Goal: Information Seeking & Learning: Find specific fact

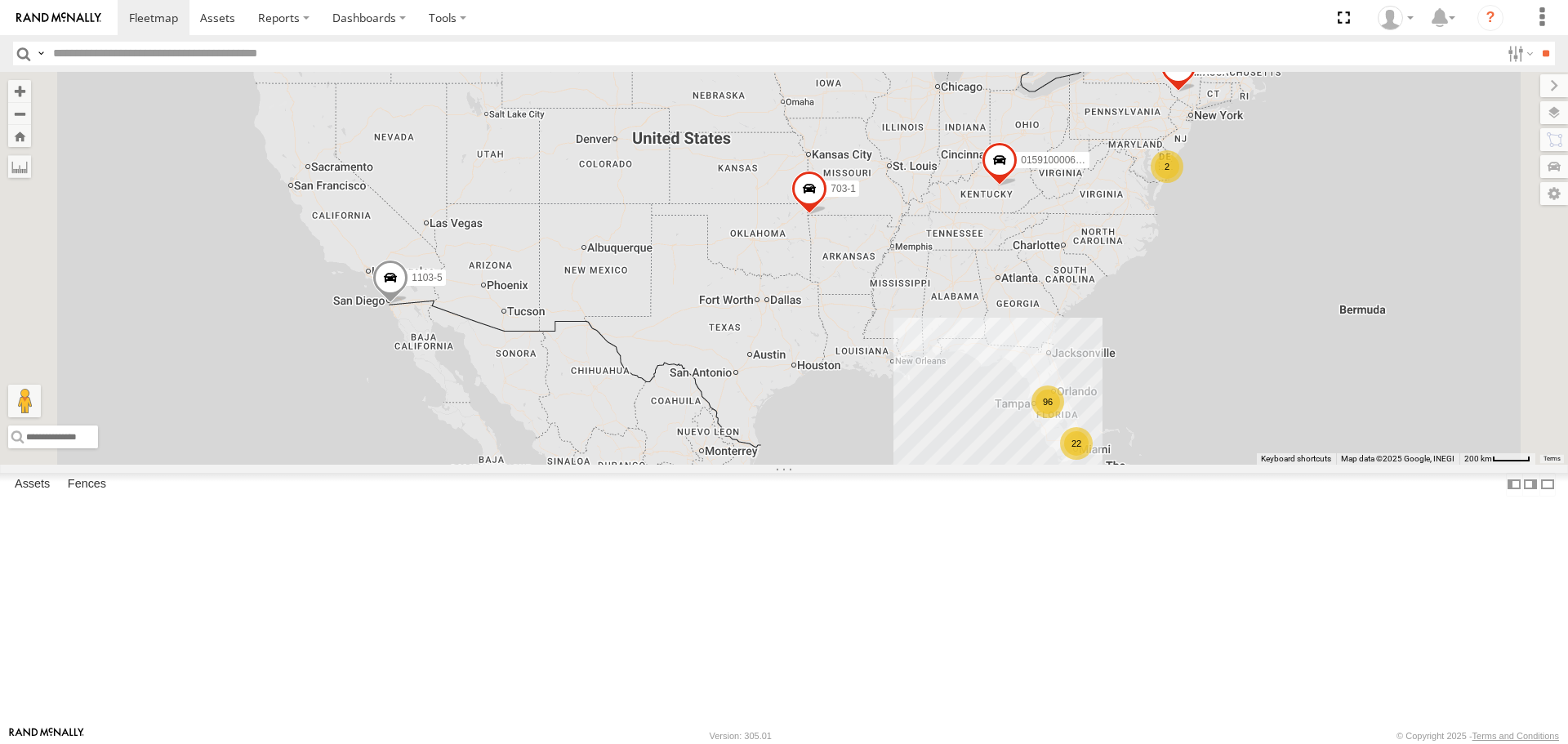
click at [132, 47] on input "text" at bounding box center [773, 53] width 1453 height 24
click at [1535, 41] on input "**" at bounding box center [1545, 53] width 19 height 24
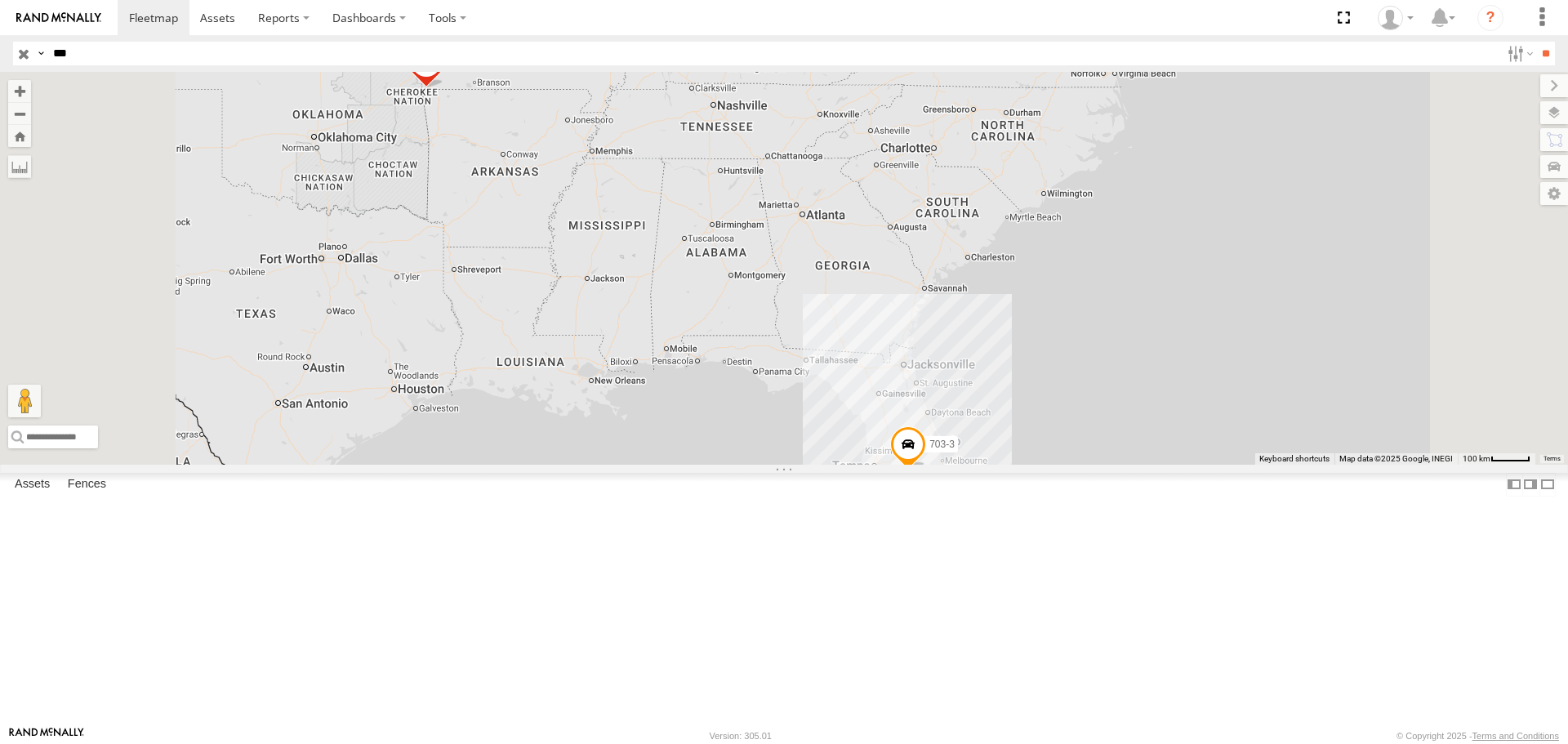
click at [0, 0] on div at bounding box center [0, 0] width 0 height 0
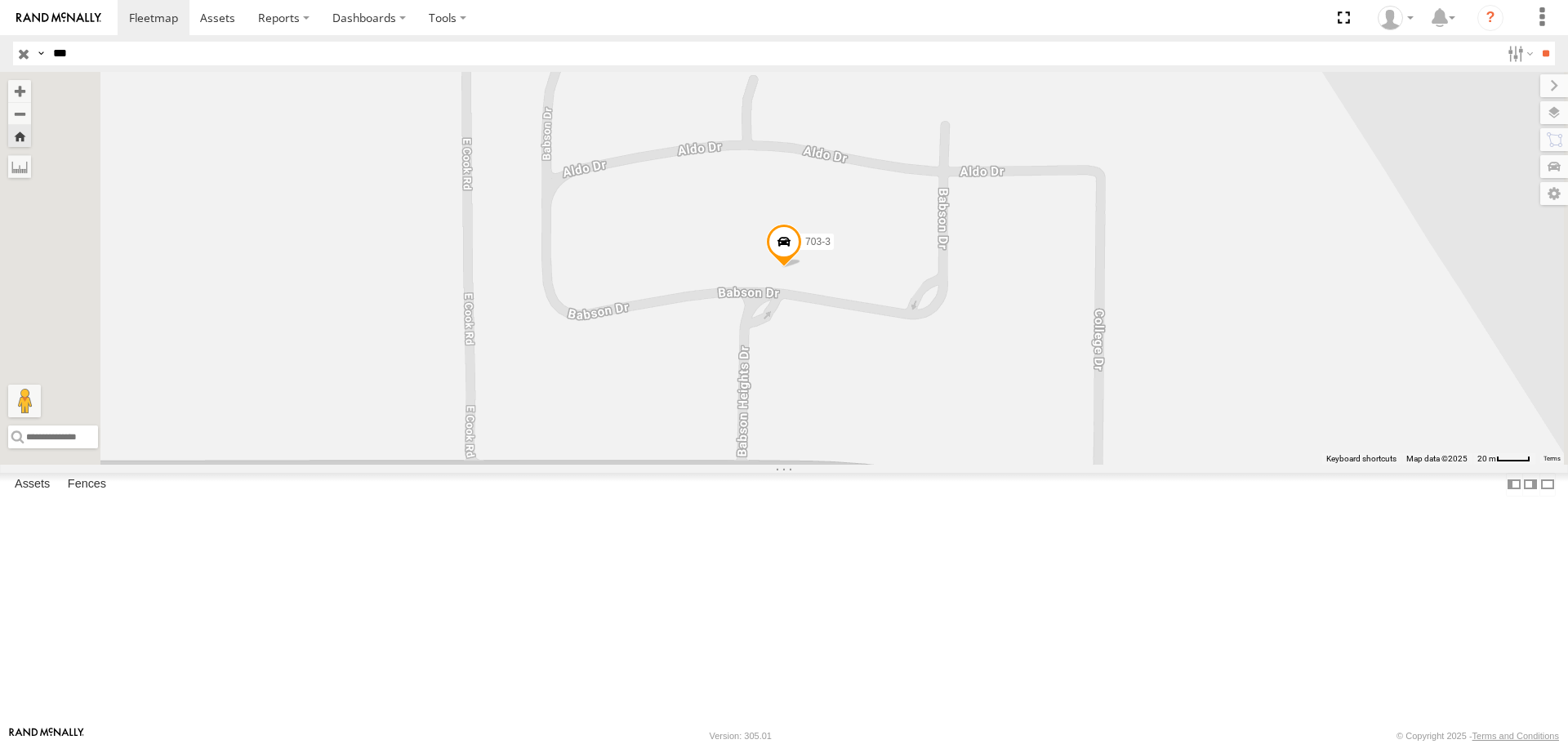
drag, startPoint x: 77, startPoint y: 54, endPoint x: 11, endPoint y: -11, distance: 92.6
click at [11, 0] on html at bounding box center [784, 372] width 1568 height 744
type input "****"
click at [1535, 41] on input "**" at bounding box center [1545, 53] width 19 height 24
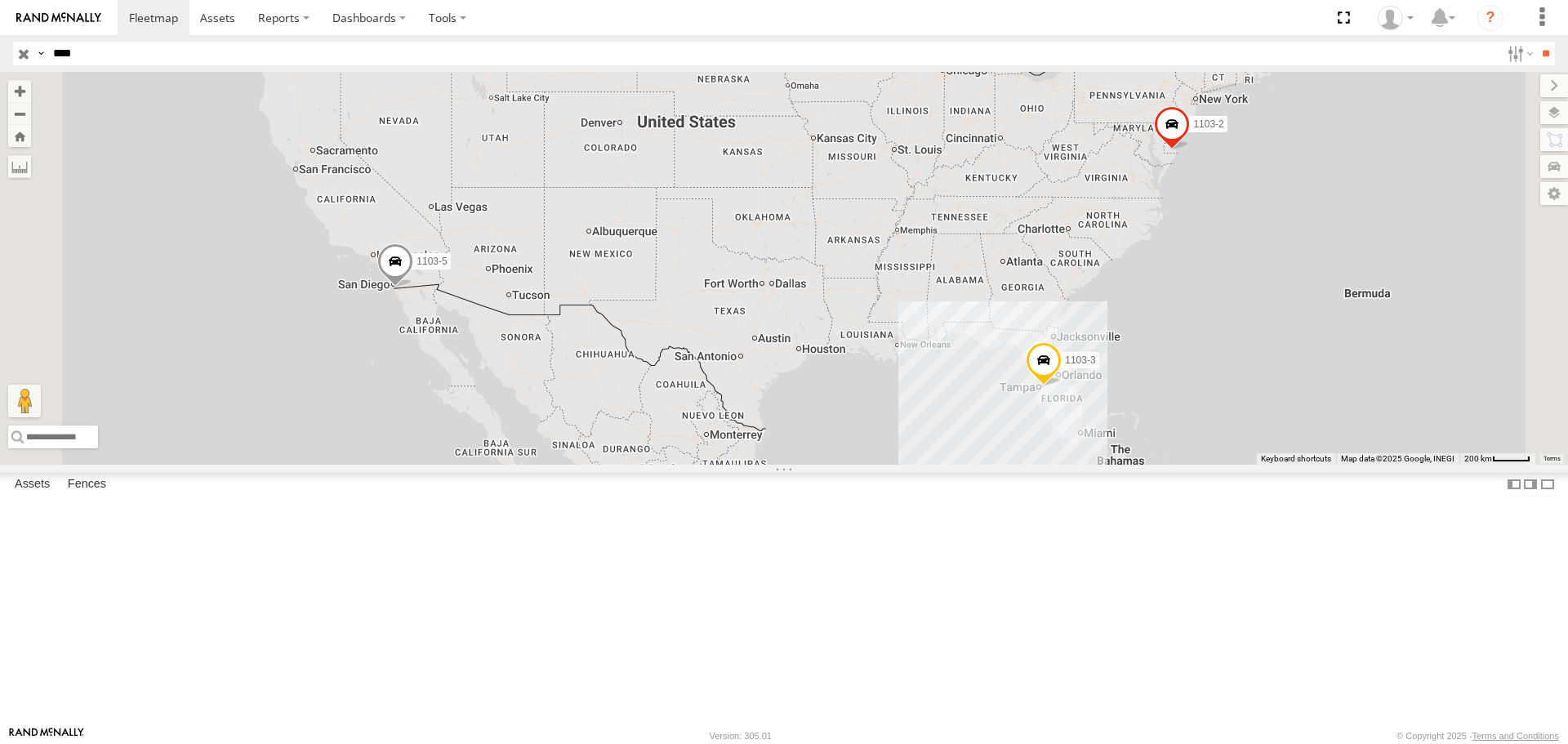
click at [0, 0] on div at bounding box center [0, 0] width 0 height 0
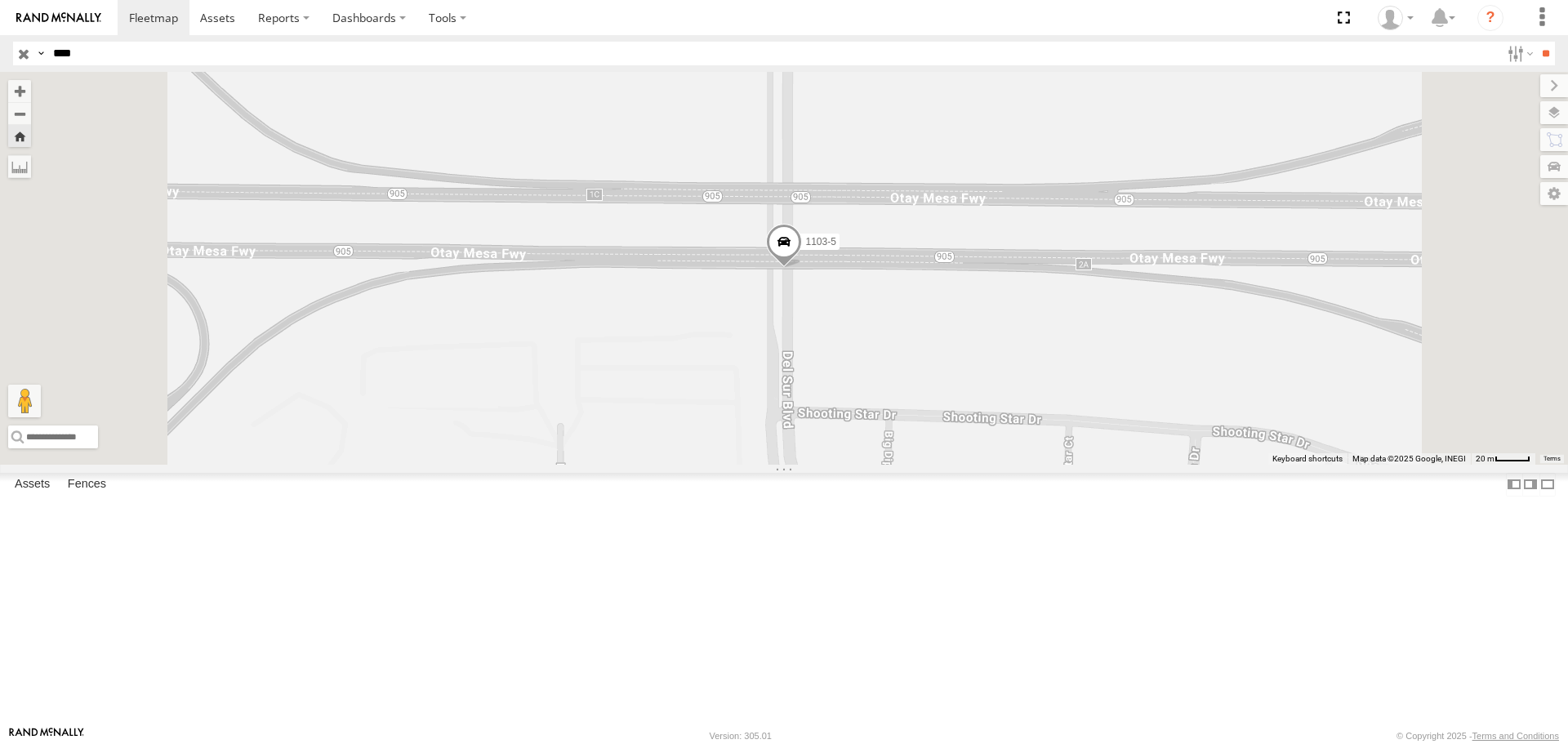
click at [802, 268] on span at bounding box center [784, 246] width 36 height 44
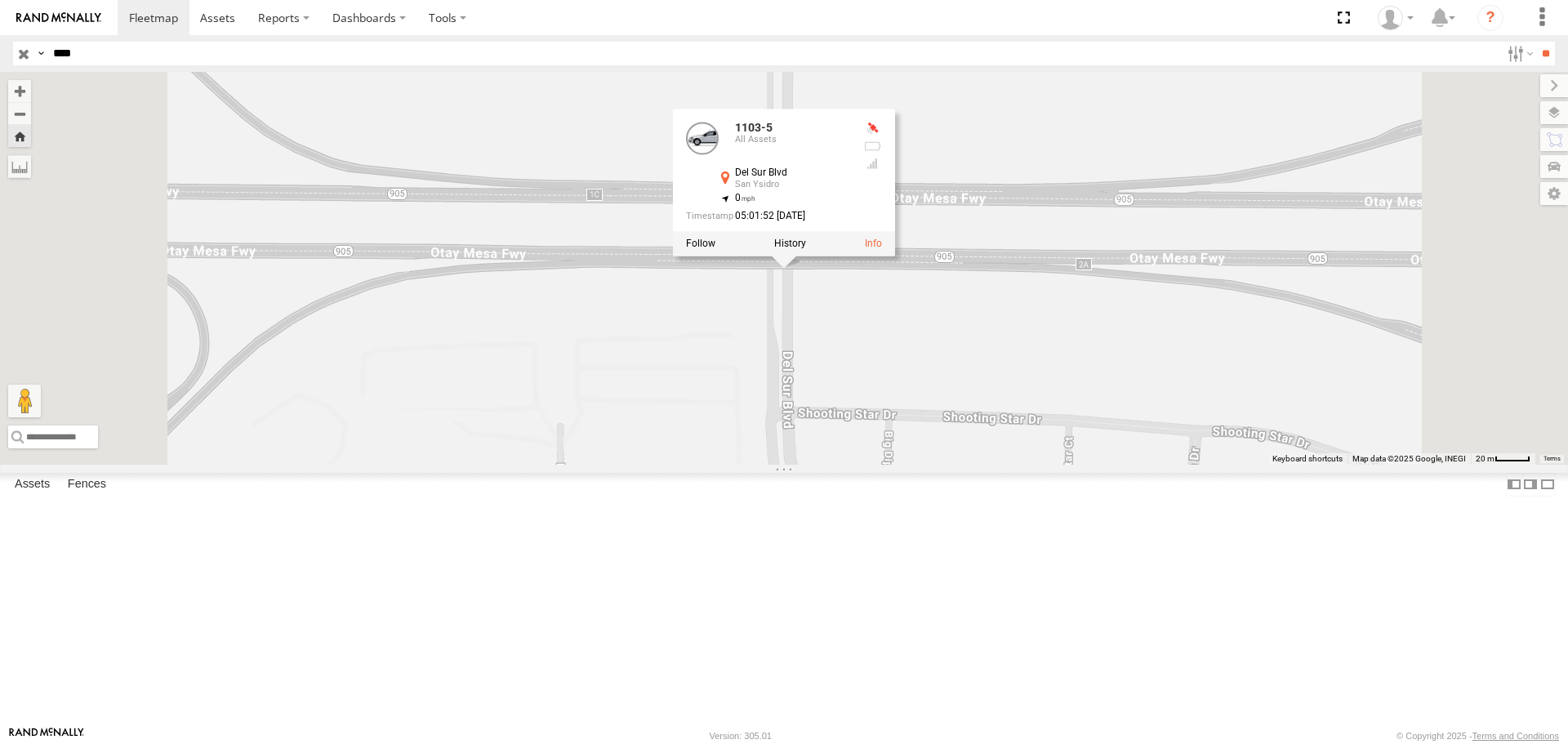
click at [0, 0] on link at bounding box center [0, 0] width 0 height 0
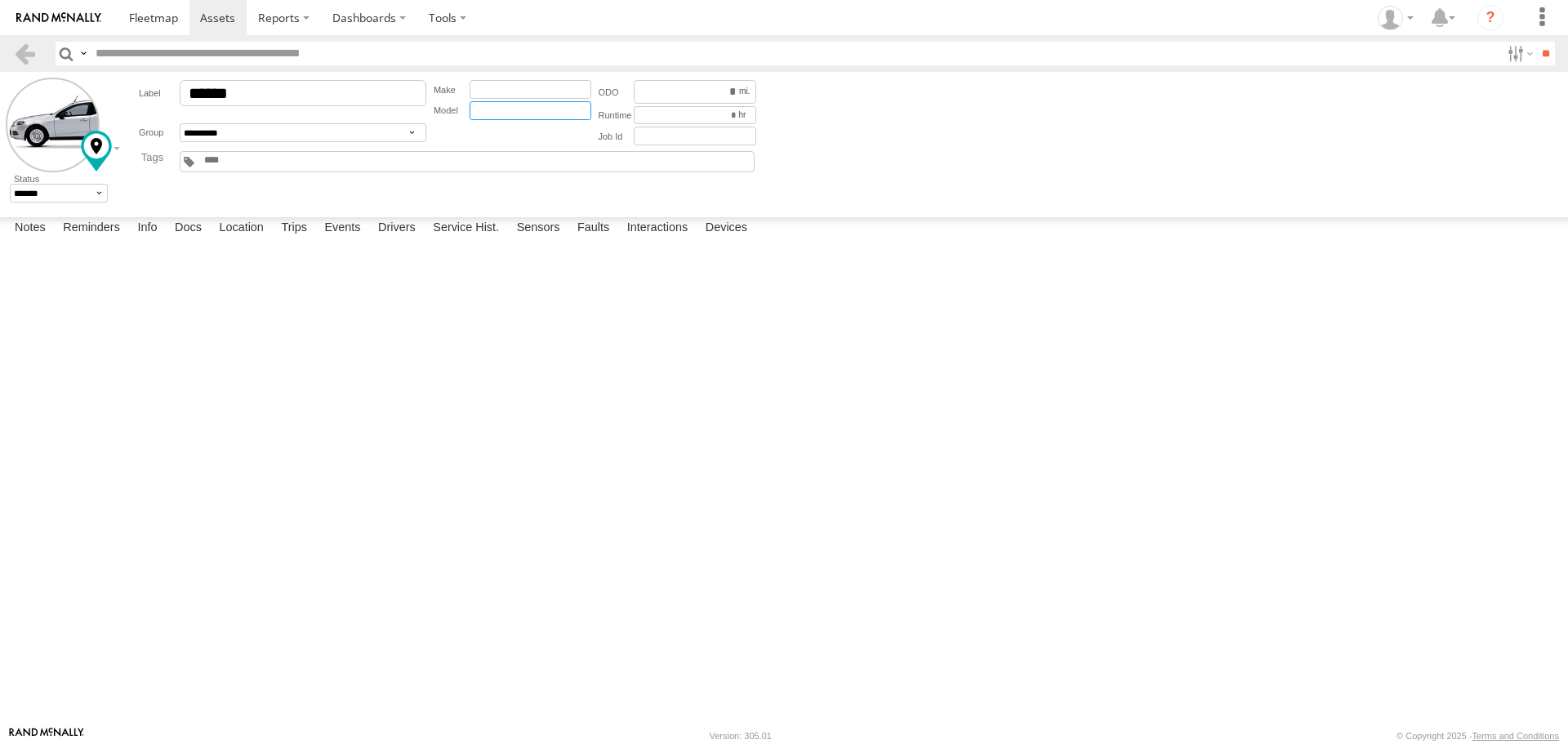
click at [489, 108] on input "text" at bounding box center [530, 111] width 122 height 19
type input "**********"
click at [649, 136] on input "text" at bounding box center [694, 136] width 123 height 19
type input "***"
click at [893, 152] on form "**********" at bounding box center [784, 141] width 1557 height 127
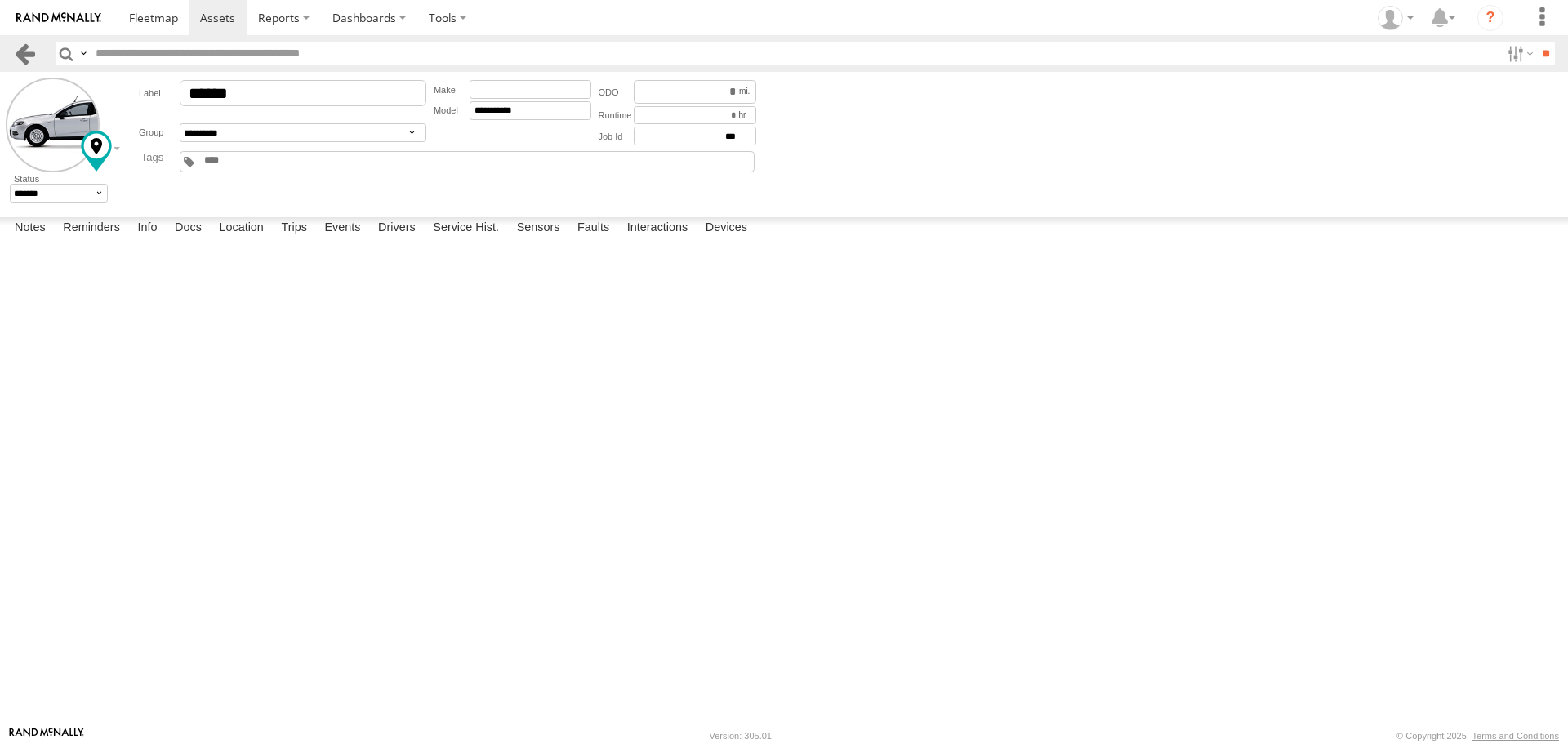
click at [28, 50] on link at bounding box center [25, 53] width 24 height 24
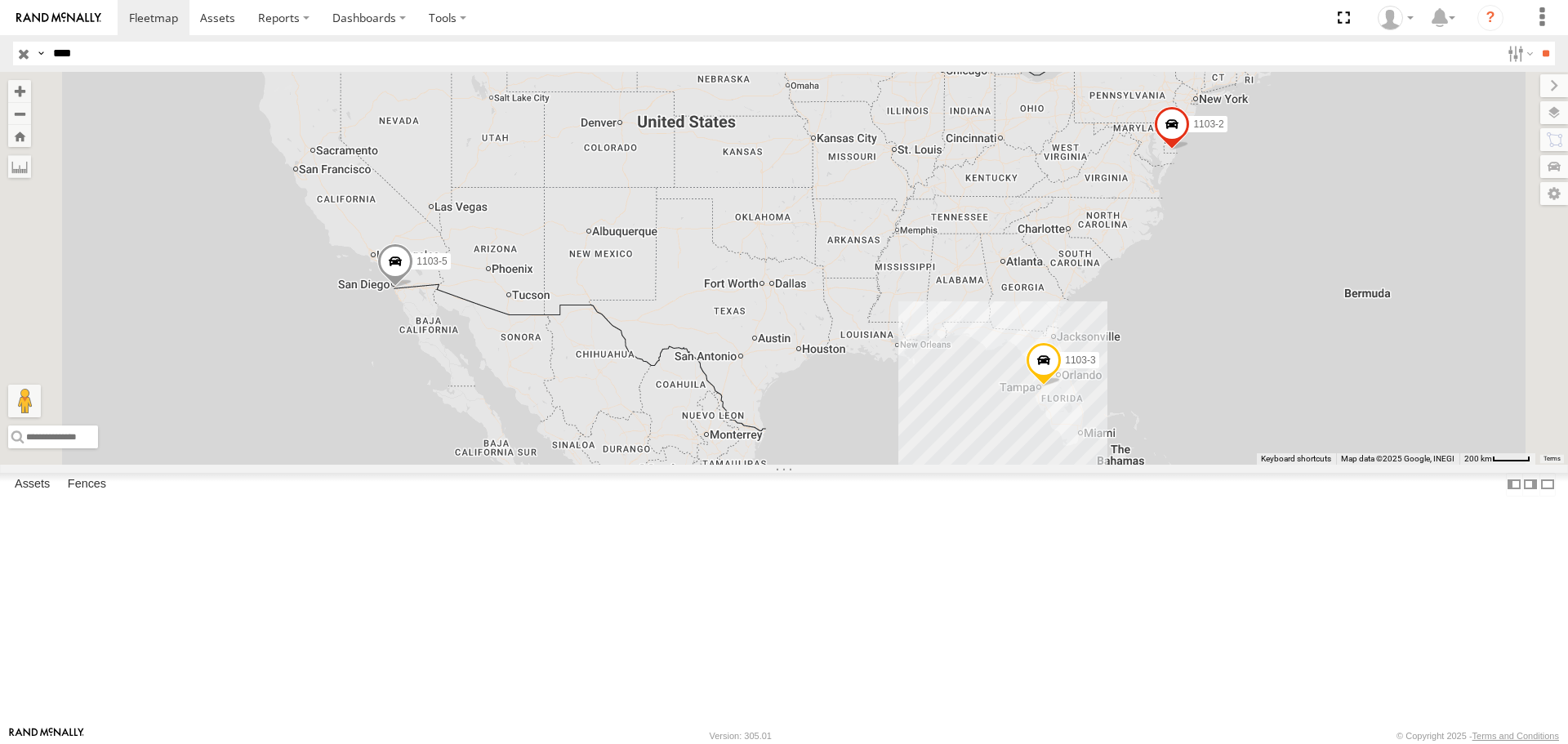
click at [1190, 150] on span at bounding box center [1171, 128] width 36 height 44
click at [1458, 354] on div "1103-2 1103-5 1103-3 1103-2 All Assets 38.5961 , -75.26131 0 02:01:36 05/12/2025" at bounding box center [784, 267] width 1568 height 392
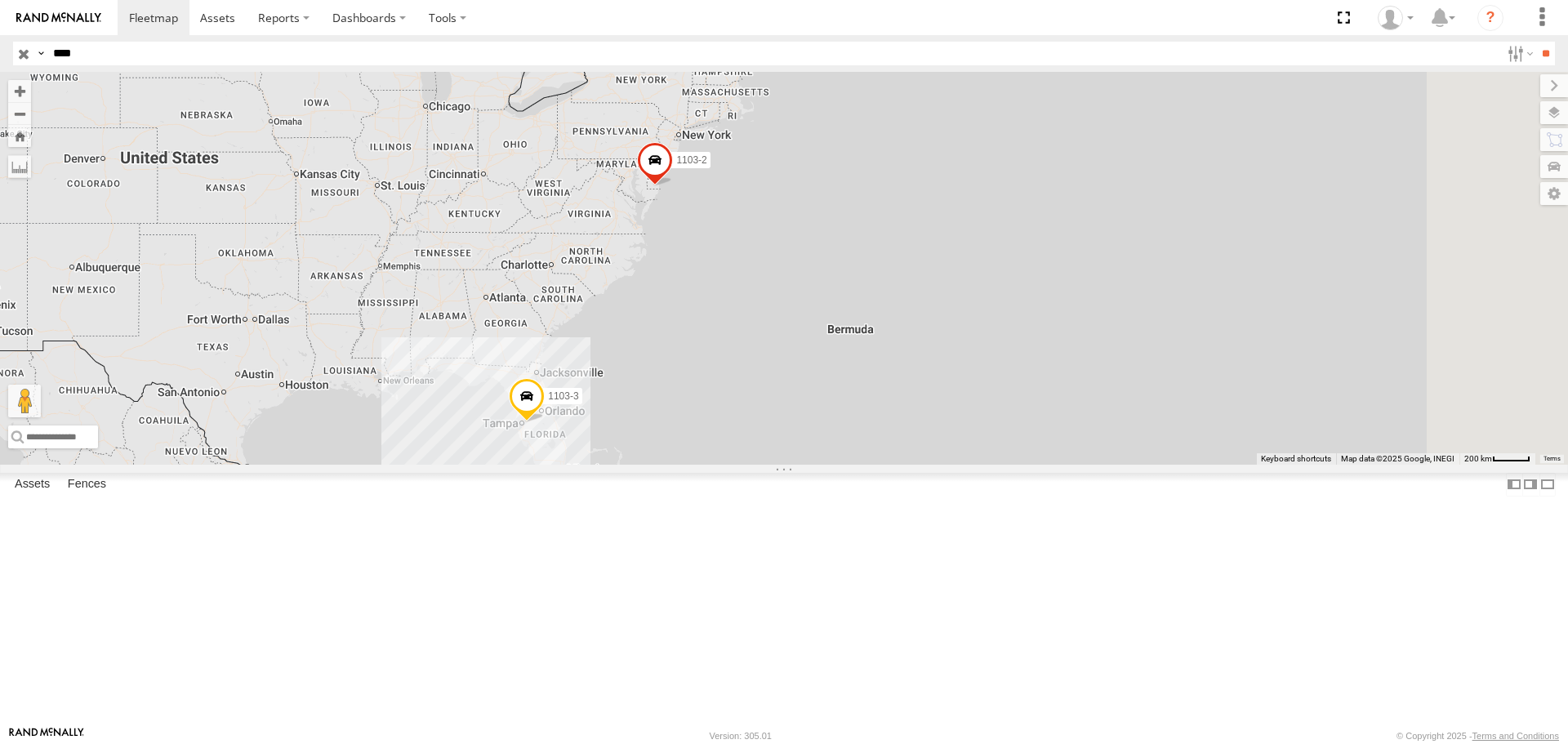
drag, startPoint x: 1365, startPoint y: 445, endPoint x: 824, endPoint y: 507, distance: 544.5
click at [824, 463] on div "1103-2 1103-5 1103-3" at bounding box center [784, 267] width 1568 height 392
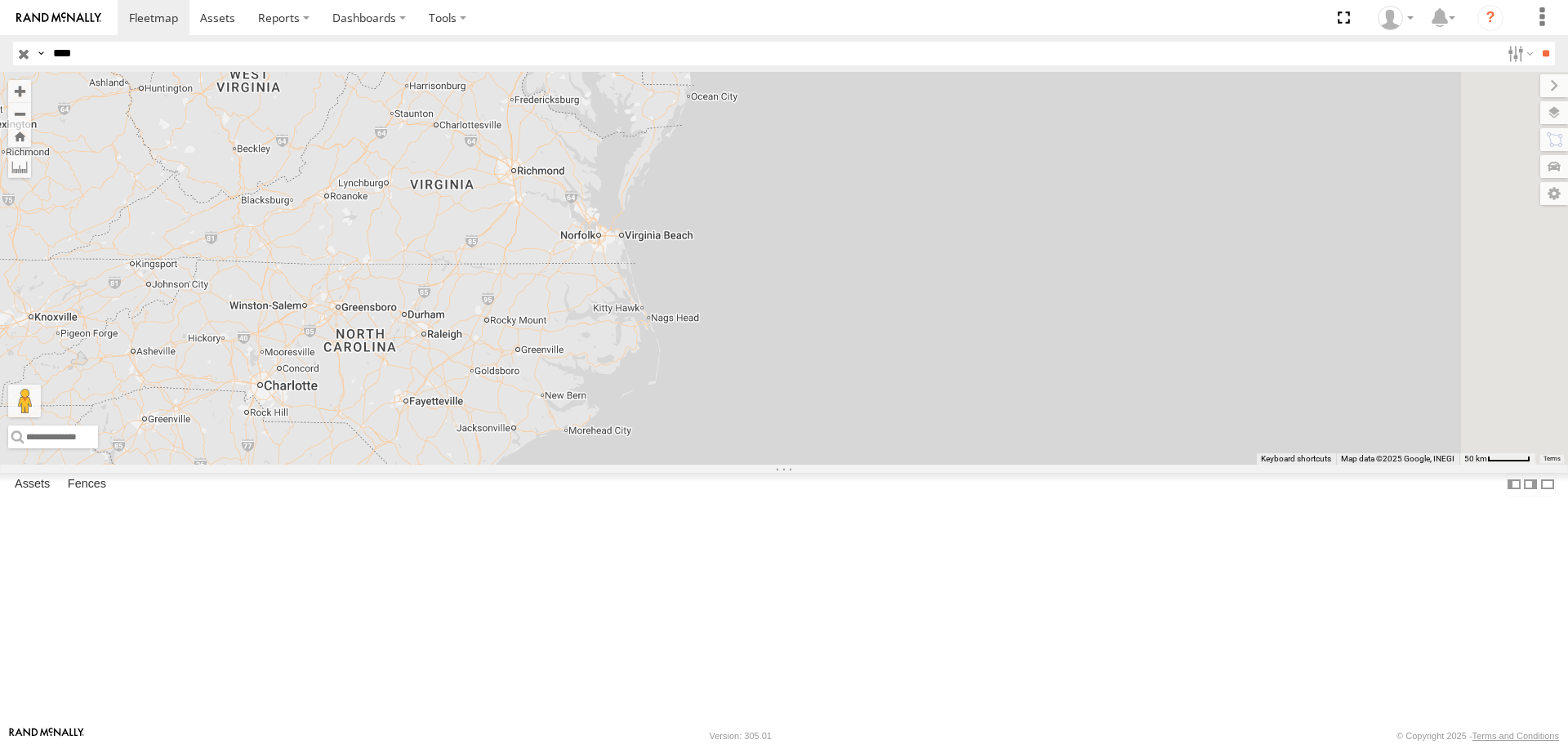
drag, startPoint x: 82, startPoint y: 53, endPoint x: 0, endPoint y: 19, distance: 88.8
click at [0, 19] on body at bounding box center [784, 372] width 1568 height 744
type input "***"
click at [1535, 41] on input "**" at bounding box center [1545, 53] width 19 height 24
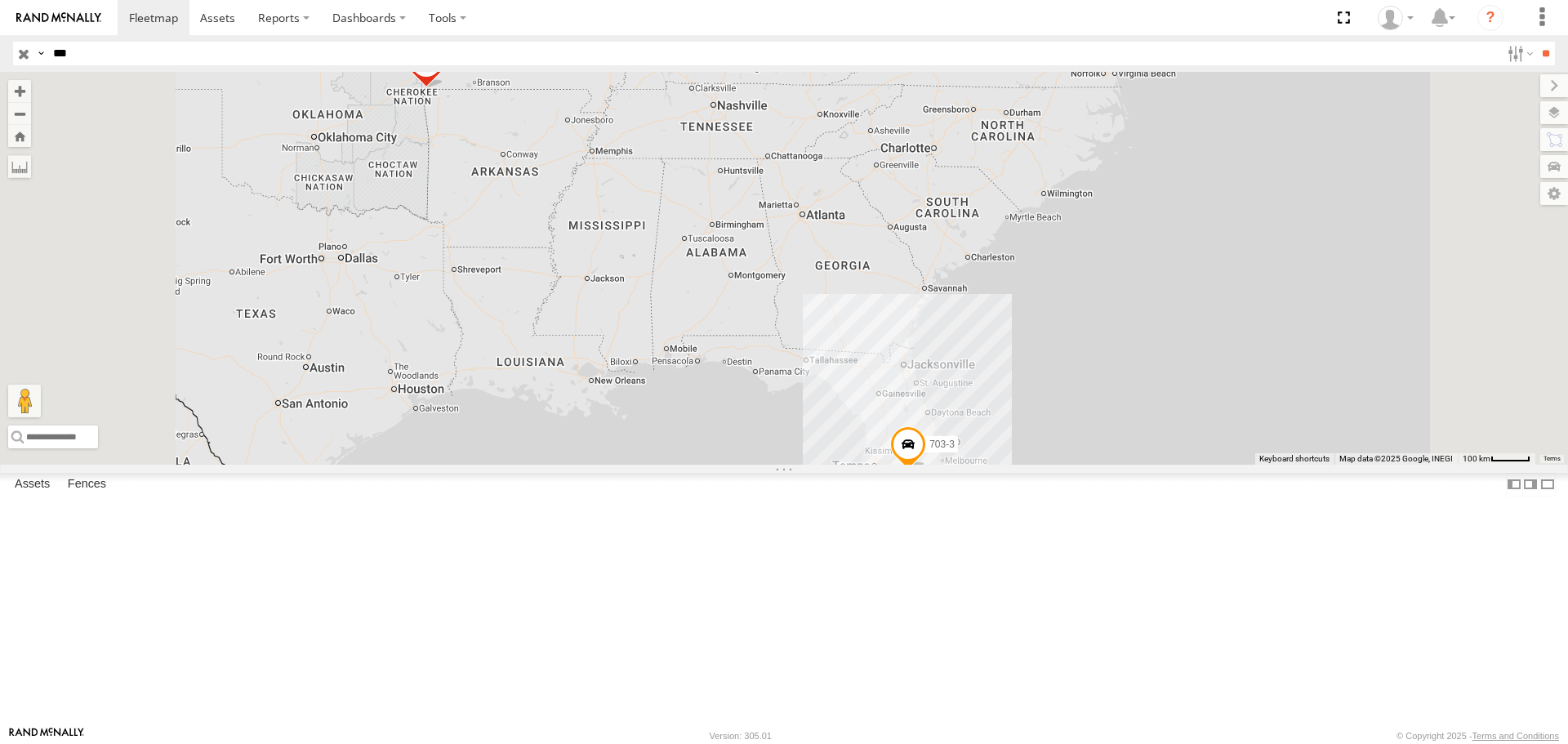
click at [926, 470] on span at bounding box center [908, 448] width 36 height 44
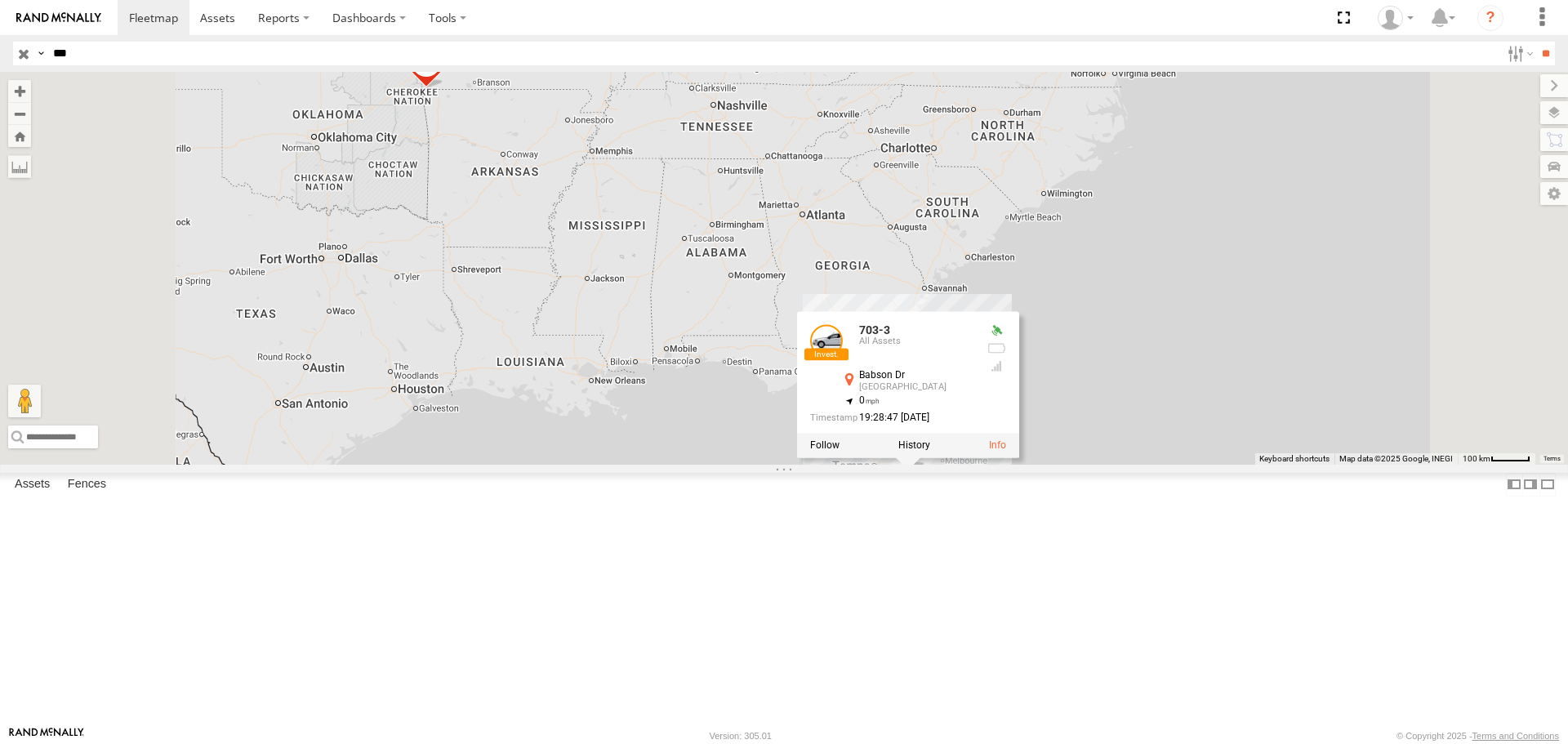
click at [843, 357] on link at bounding box center [827, 341] width 33 height 33
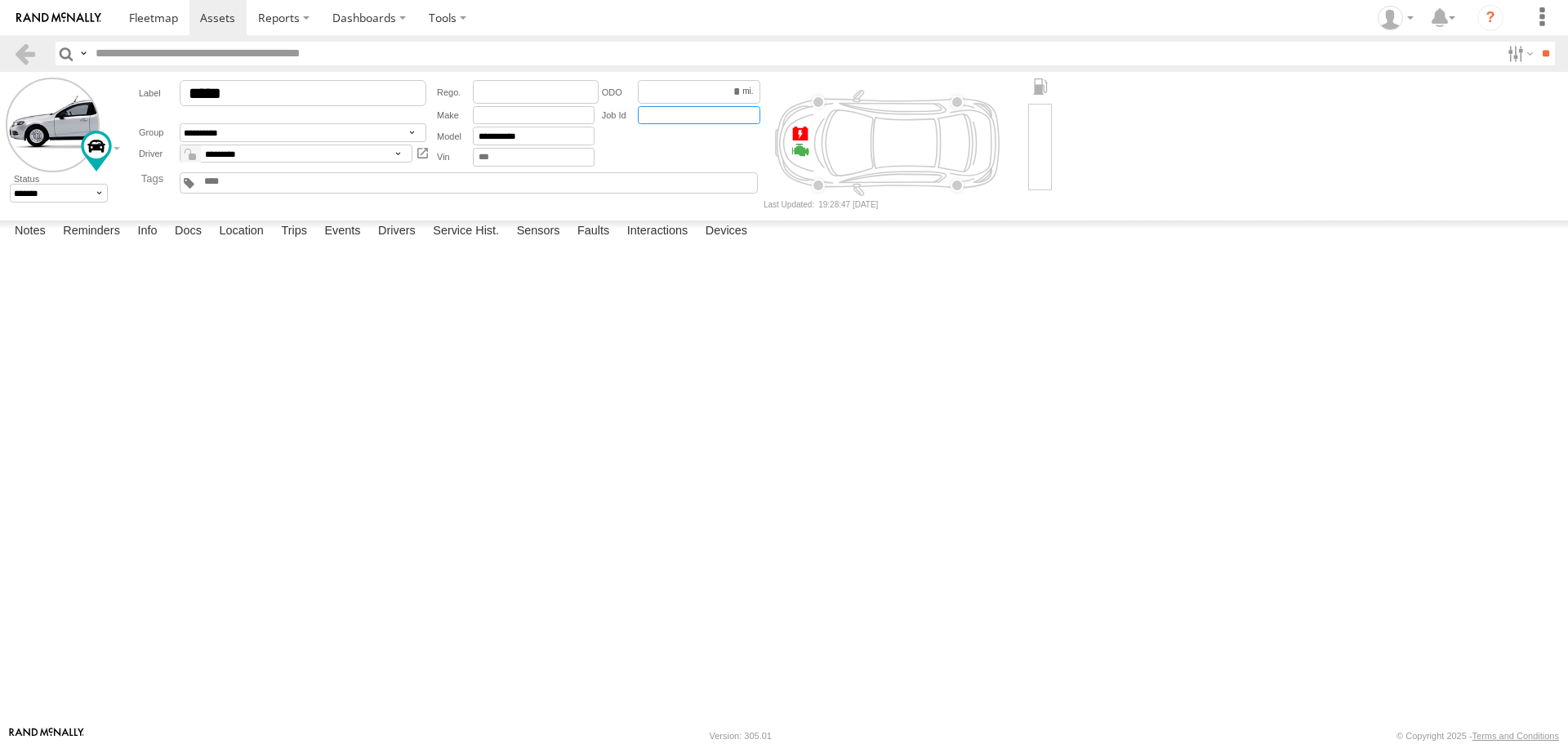
click at [683, 115] on input "text" at bounding box center [699, 116] width 123 height 19
type input "**********"
click at [28, 61] on link at bounding box center [25, 53] width 24 height 24
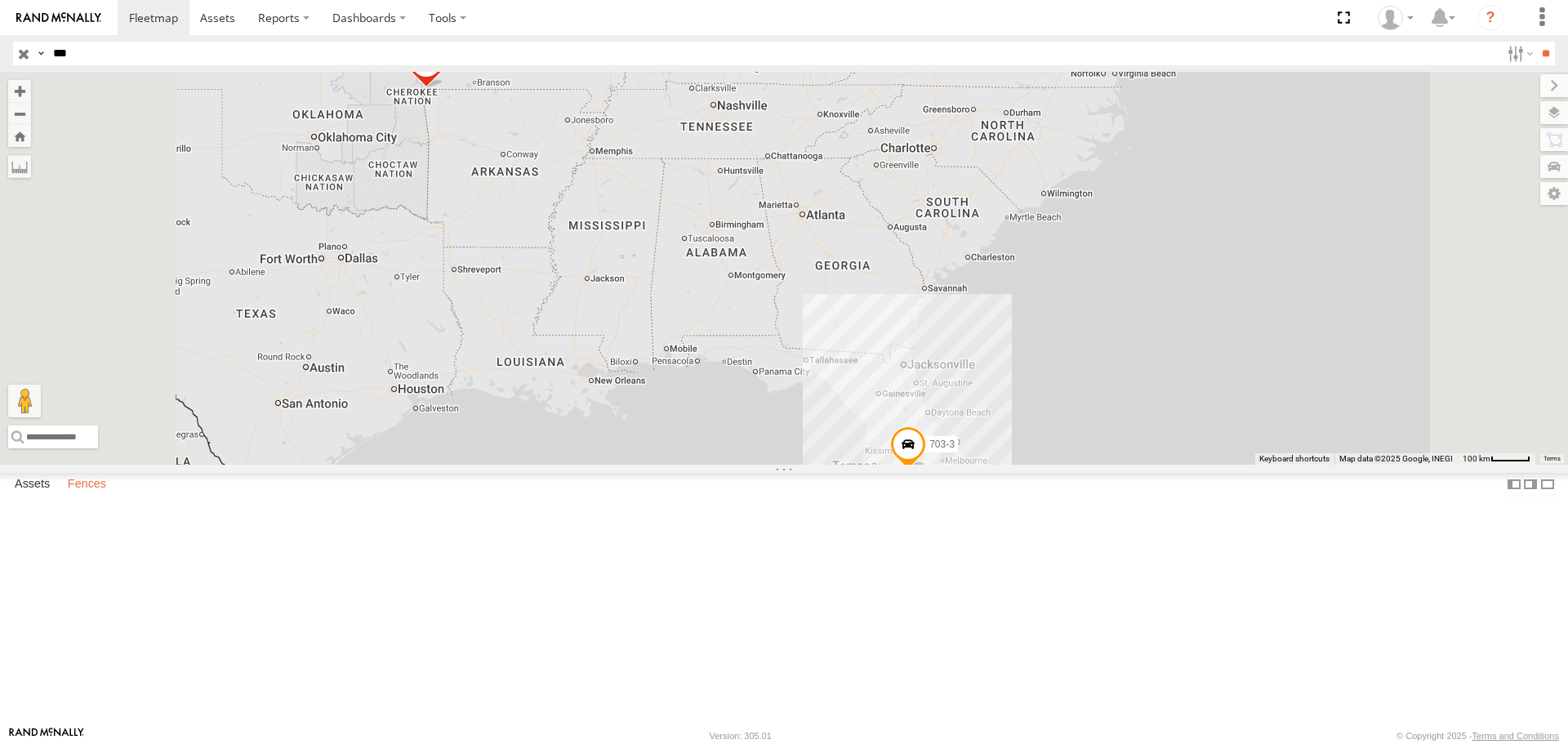
click at [102, 496] on label "Fences" at bounding box center [86, 485] width 55 height 23
click at [69, 17] on img at bounding box center [58, 18] width 85 height 11
click at [0, 0] on div at bounding box center [0, 0] width 0 height 0
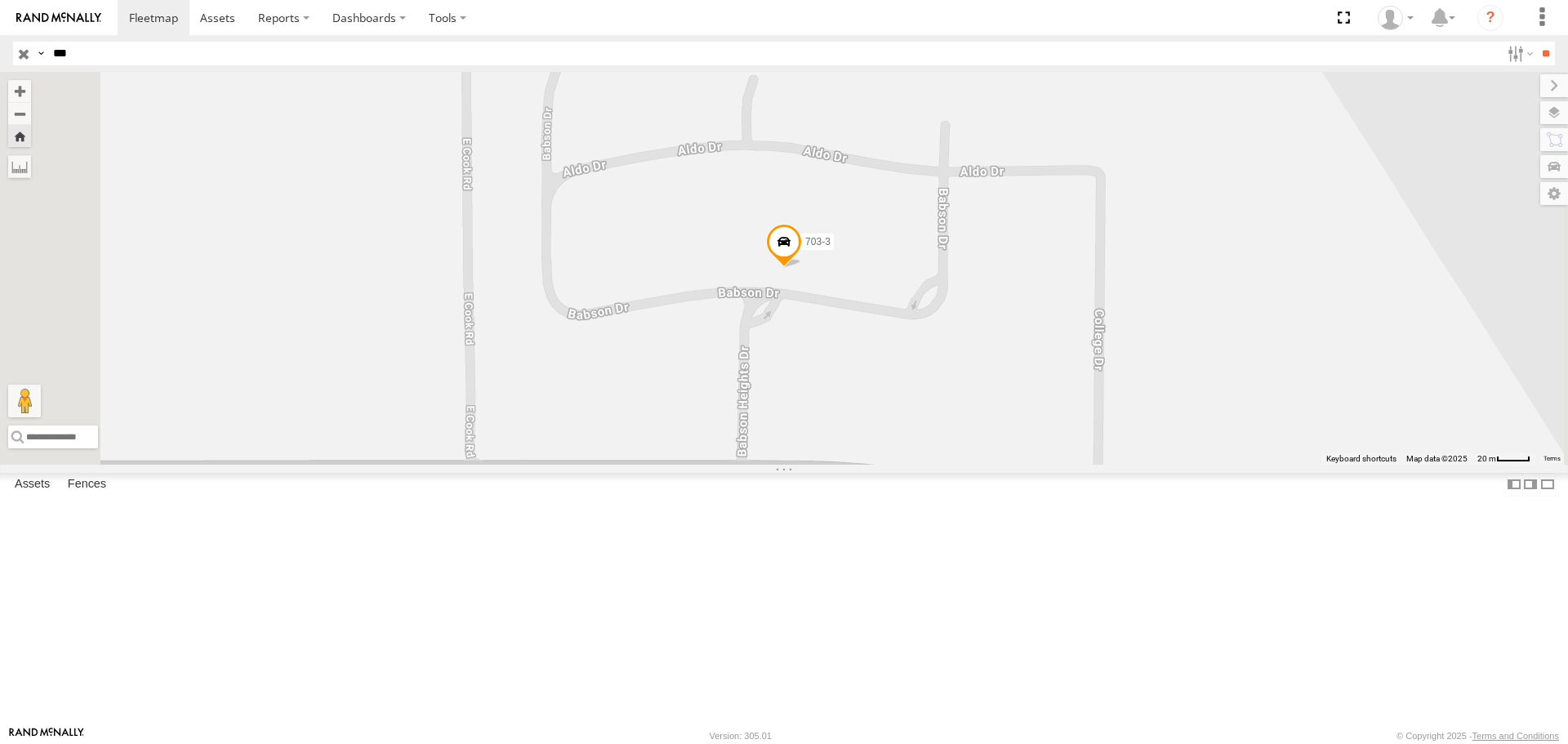
click at [802, 268] on span at bounding box center [784, 246] width 36 height 44
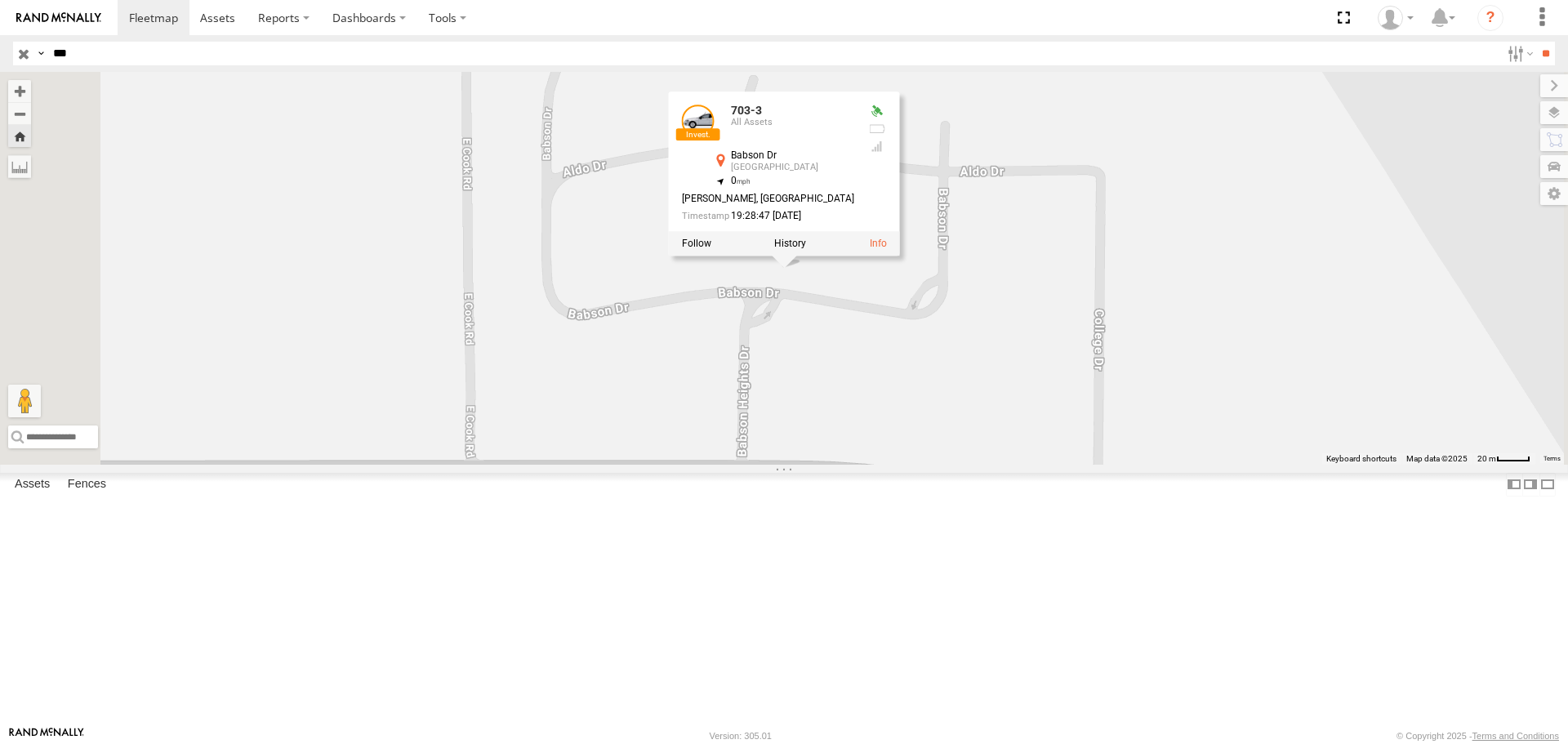
click at [715, 138] on link at bounding box center [698, 122] width 33 height 33
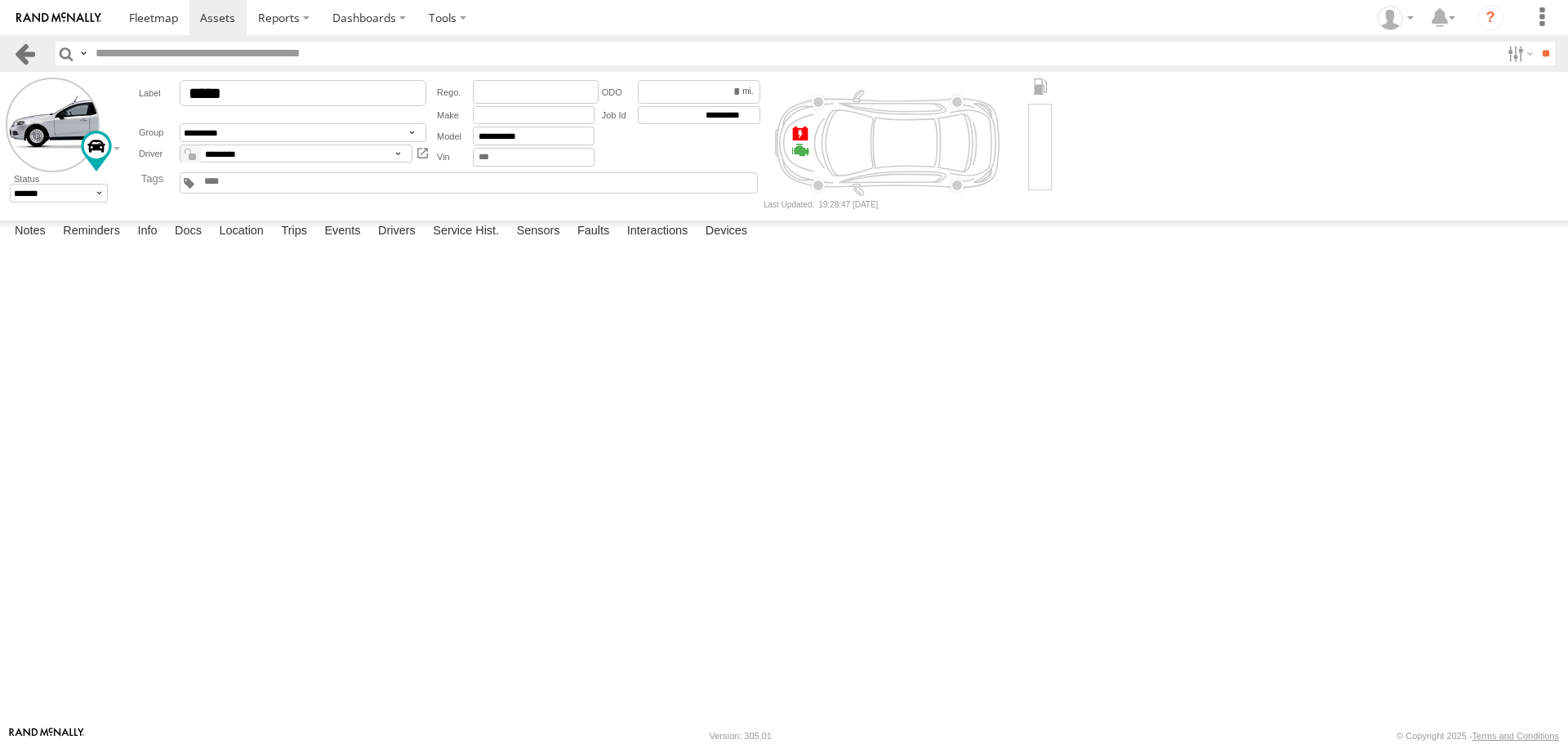
click at [20, 55] on link at bounding box center [25, 53] width 24 height 24
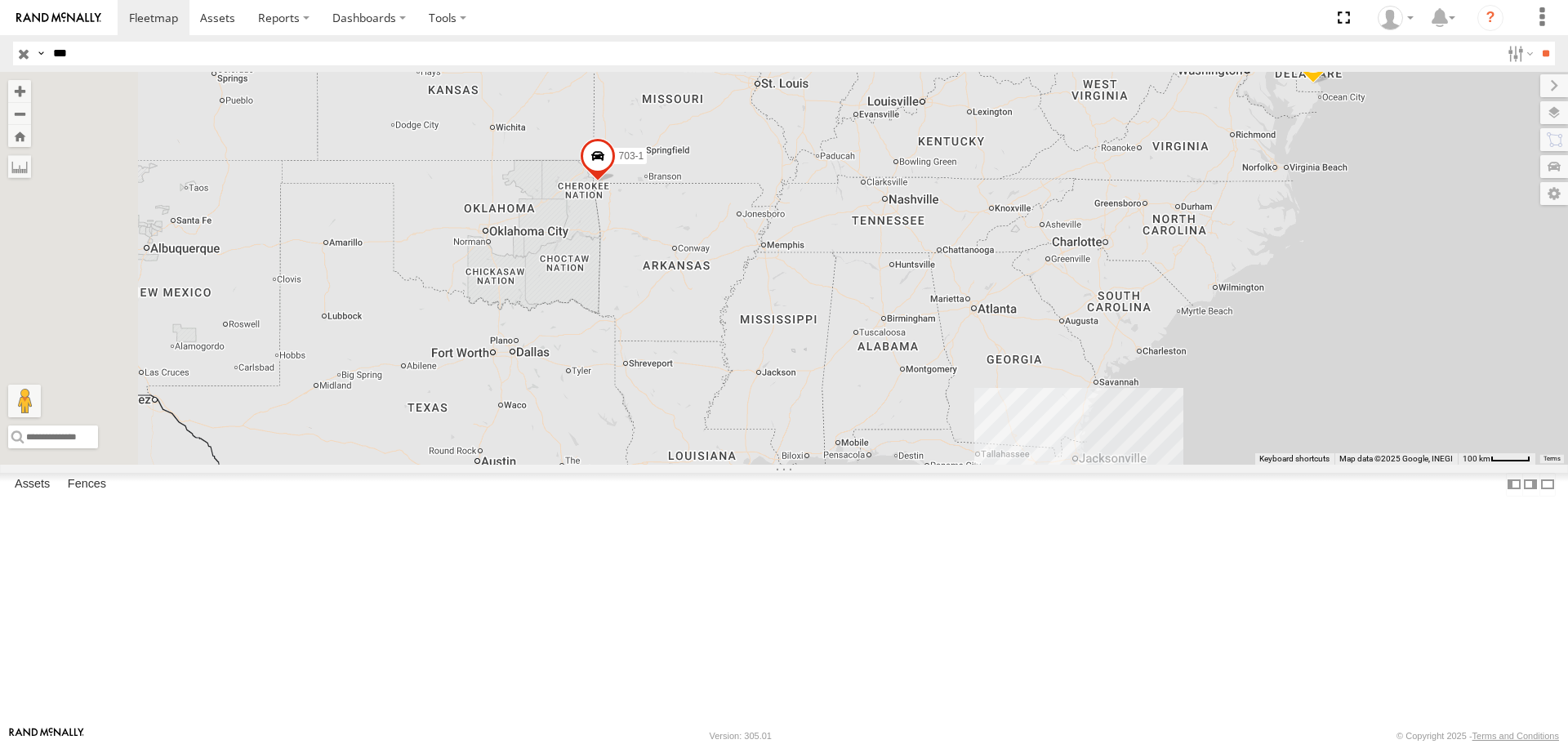
drag, startPoint x: 680, startPoint y: 262, endPoint x: 852, endPoint y: 357, distance: 196.5
click at [852, 357] on div "703-2 703-1 703-3 TRL FL 171" at bounding box center [784, 267] width 1568 height 392
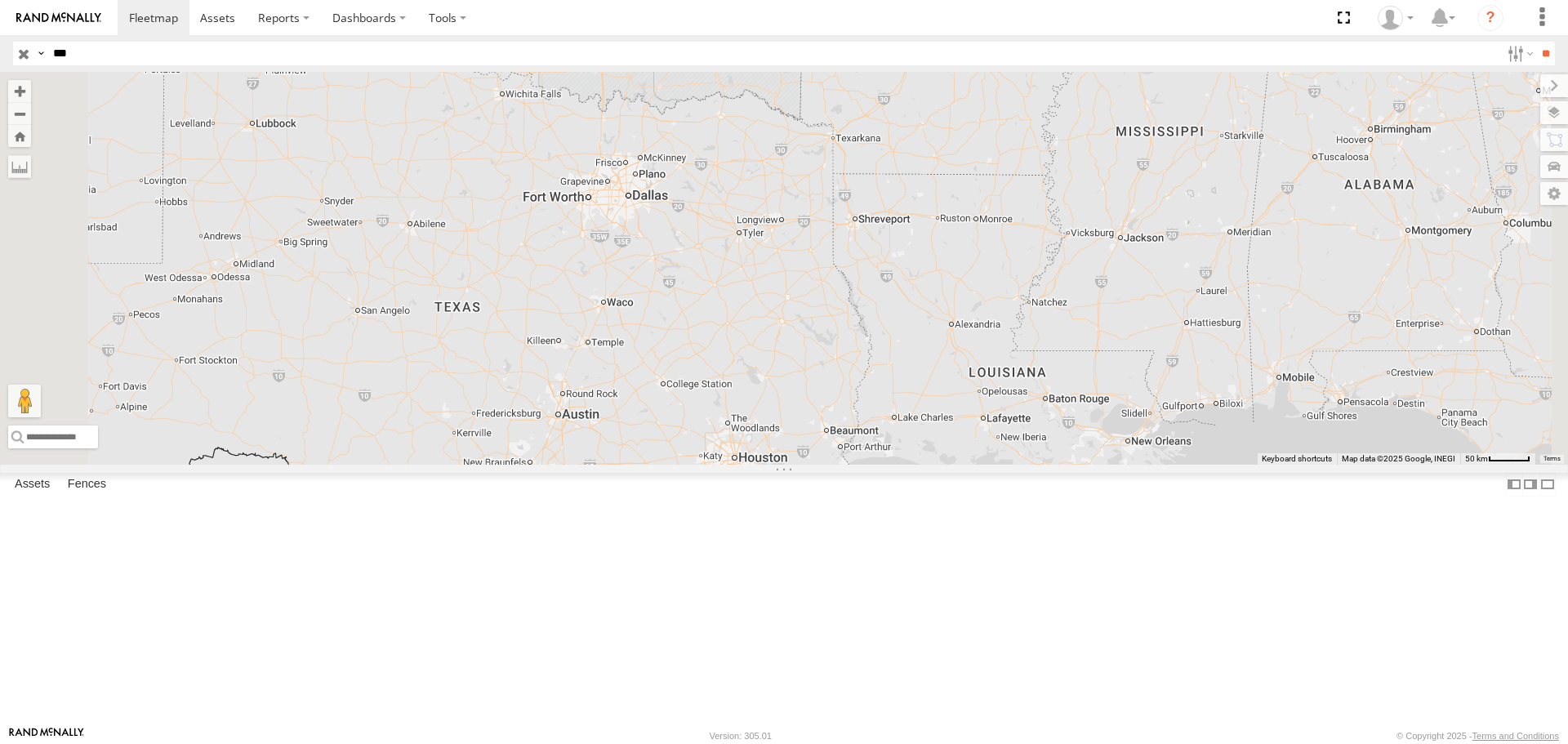
drag, startPoint x: 776, startPoint y: 605, endPoint x: 921, endPoint y: 307, distance: 331.4
click at [921, 307] on div "703-2 703-1 703-3 TRL FL 171" at bounding box center [784, 267] width 1568 height 392
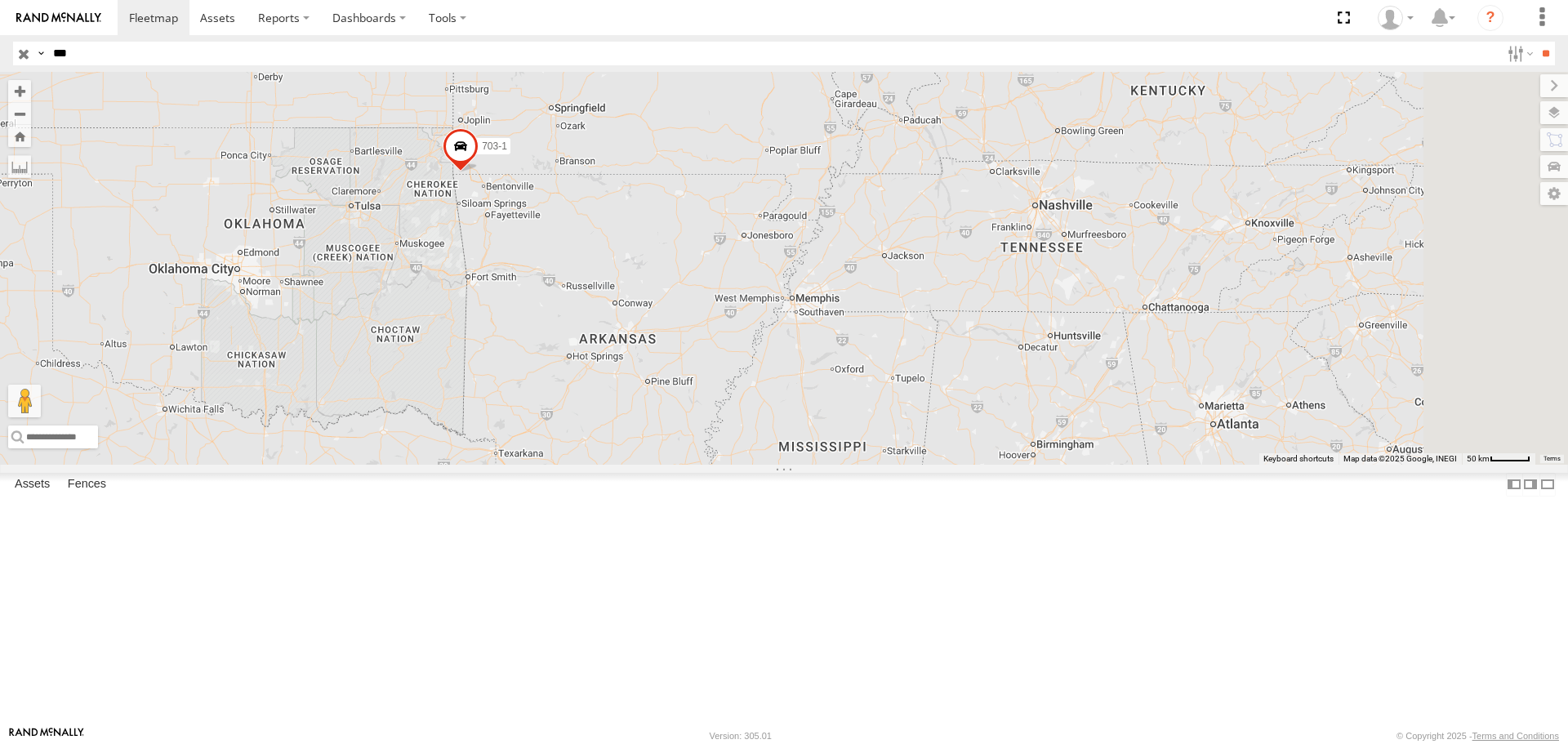
drag, startPoint x: 1070, startPoint y: 169, endPoint x: 738, endPoint y: 467, distance: 446.1
click at [732, 463] on div "703-2 703-1 703-3 TRL FL 171" at bounding box center [784, 267] width 1568 height 392
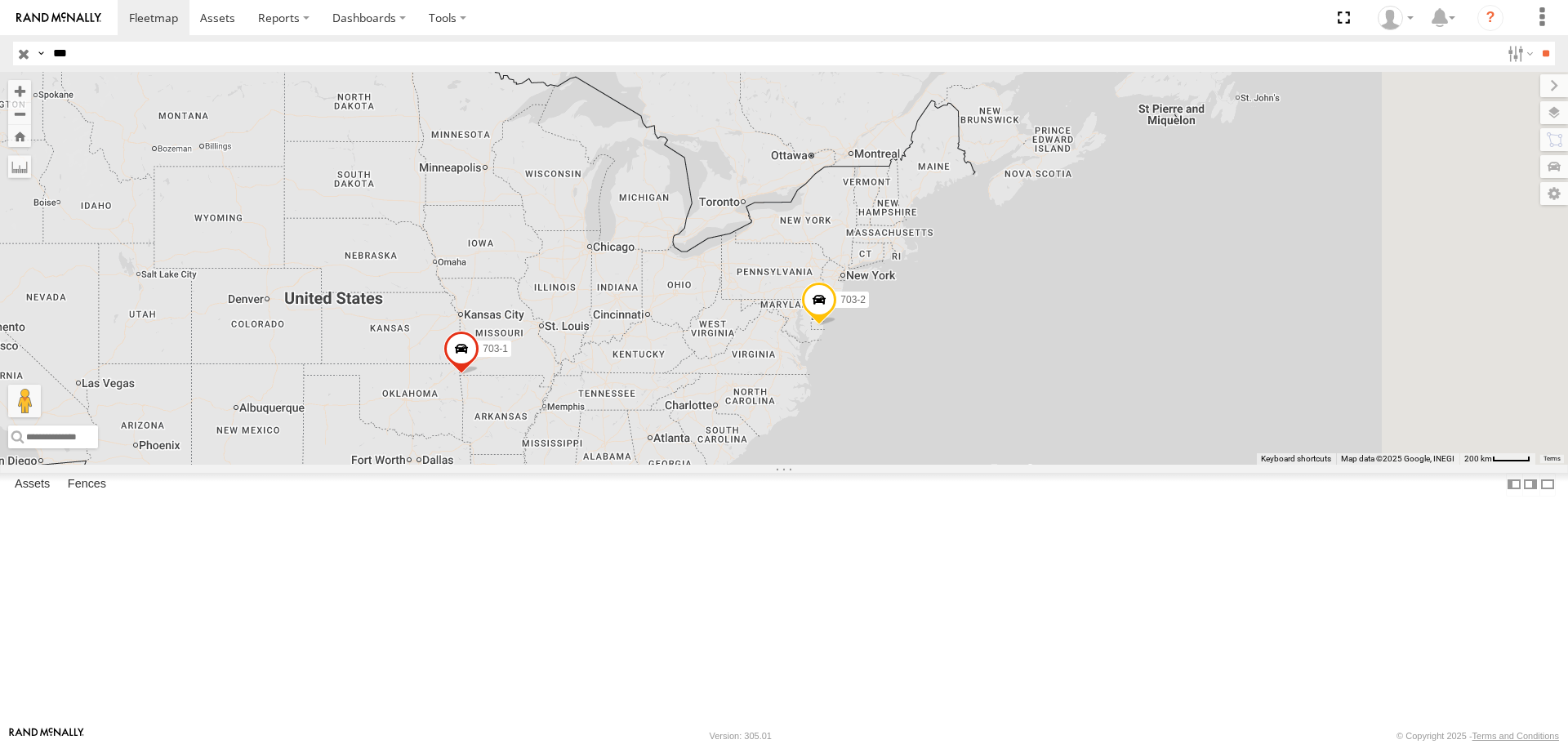
drag, startPoint x: 902, startPoint y: 174, endPoint x: 726, endPoint y: 374, distance: 266.4
click at [726, 374] on div "703-2 703-1 703-3 TRL FL 171" at bounding box center [784, 267] width 1568 height 392
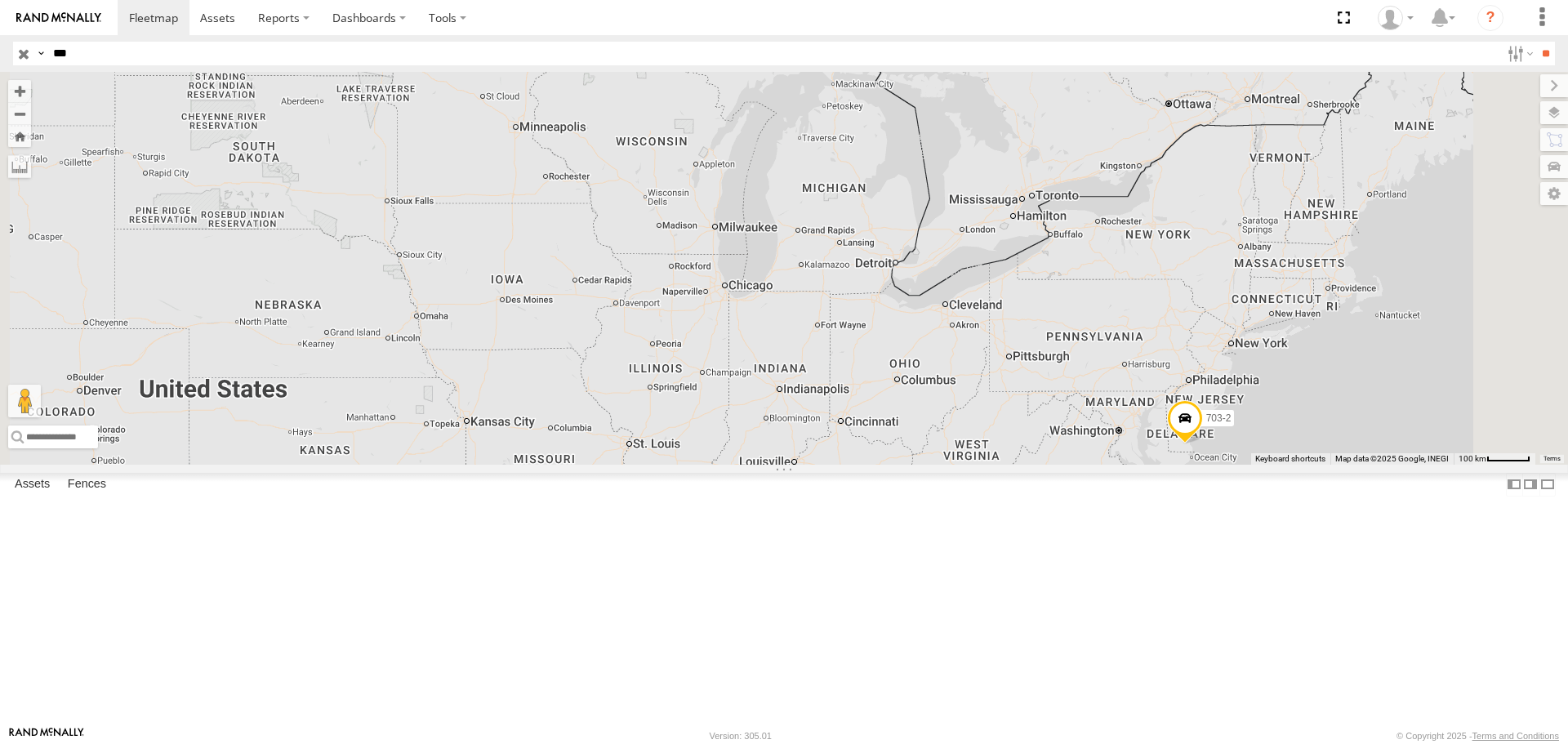
drag, startPoint x: 673, startPoint y: 340, endPoint x: 743, endPoint y: 376, distance: 78.7
click at [743, 376] on div "703-2 703-1 703-3 TRL FL 171" at bounding box center [784, 267] width 1568 height 392
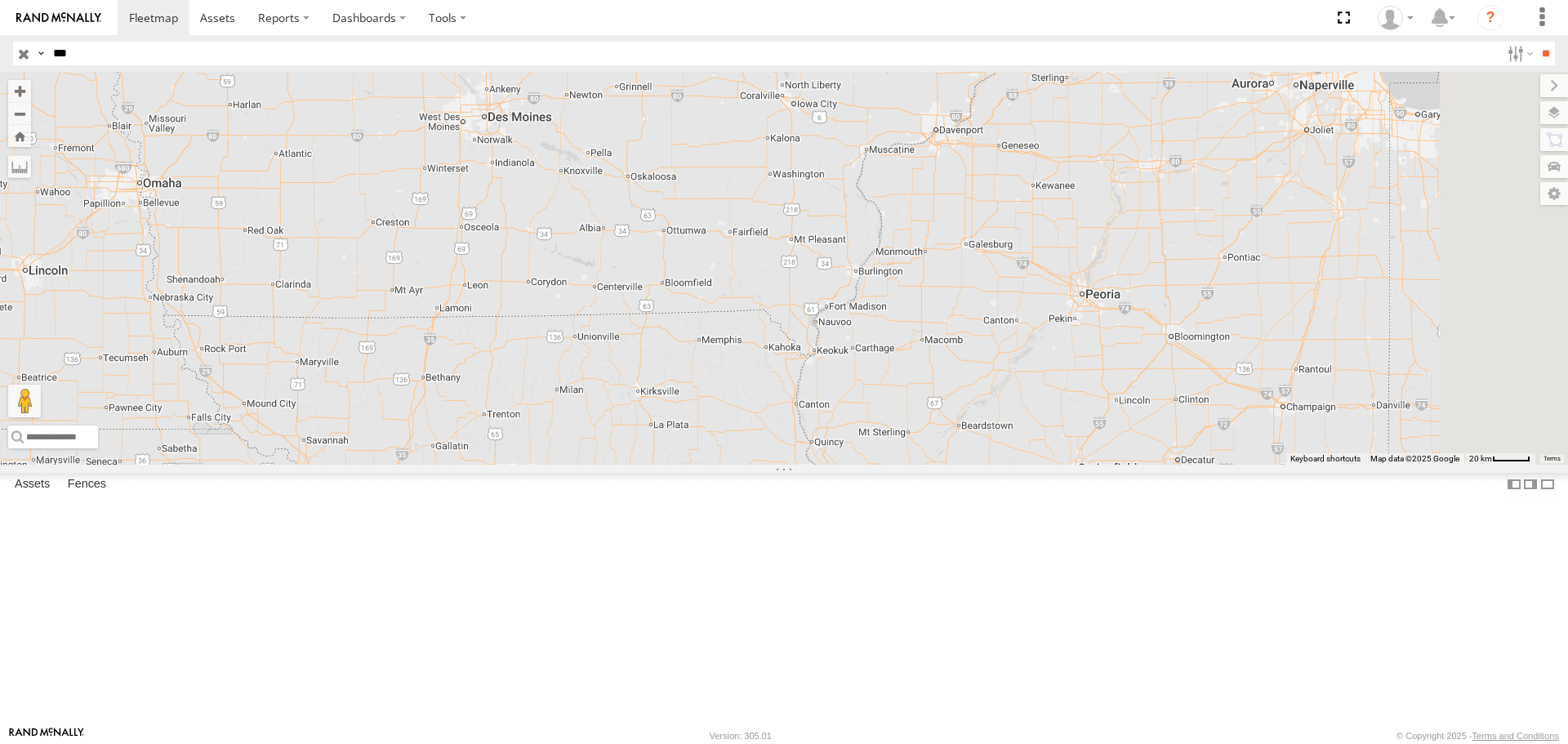
drag, startPoint x: 780, startPoint y: 417, endPoint x: 676, endPoint y: 89, distance: 344.1
click at [676, 89] on div "703-2 703-1 703-3 TRL FL 171" at bounding box center [784, 267] width 1568 height 392
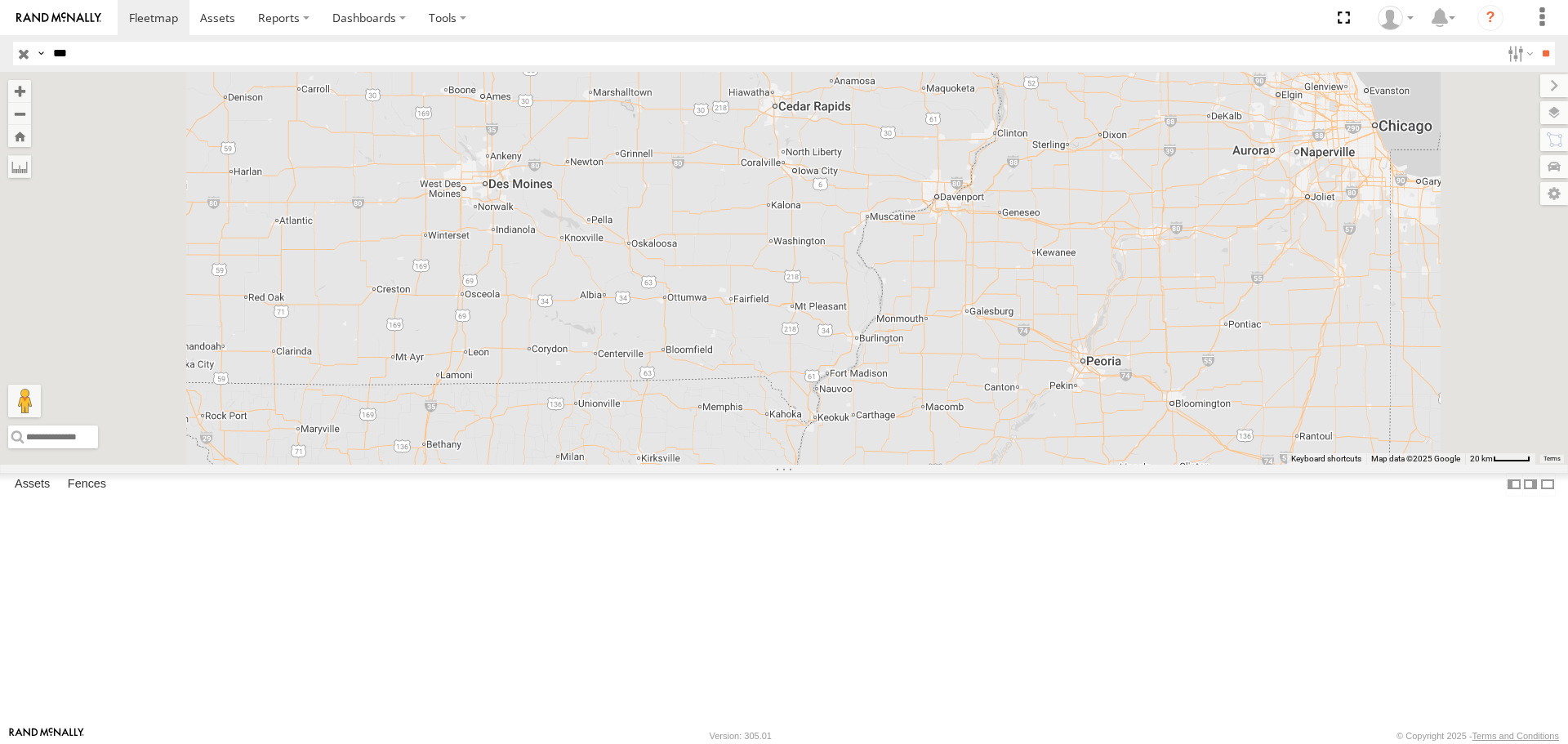
click at [0, 0] on span at bounding box center [0, 0] width 0 height 0
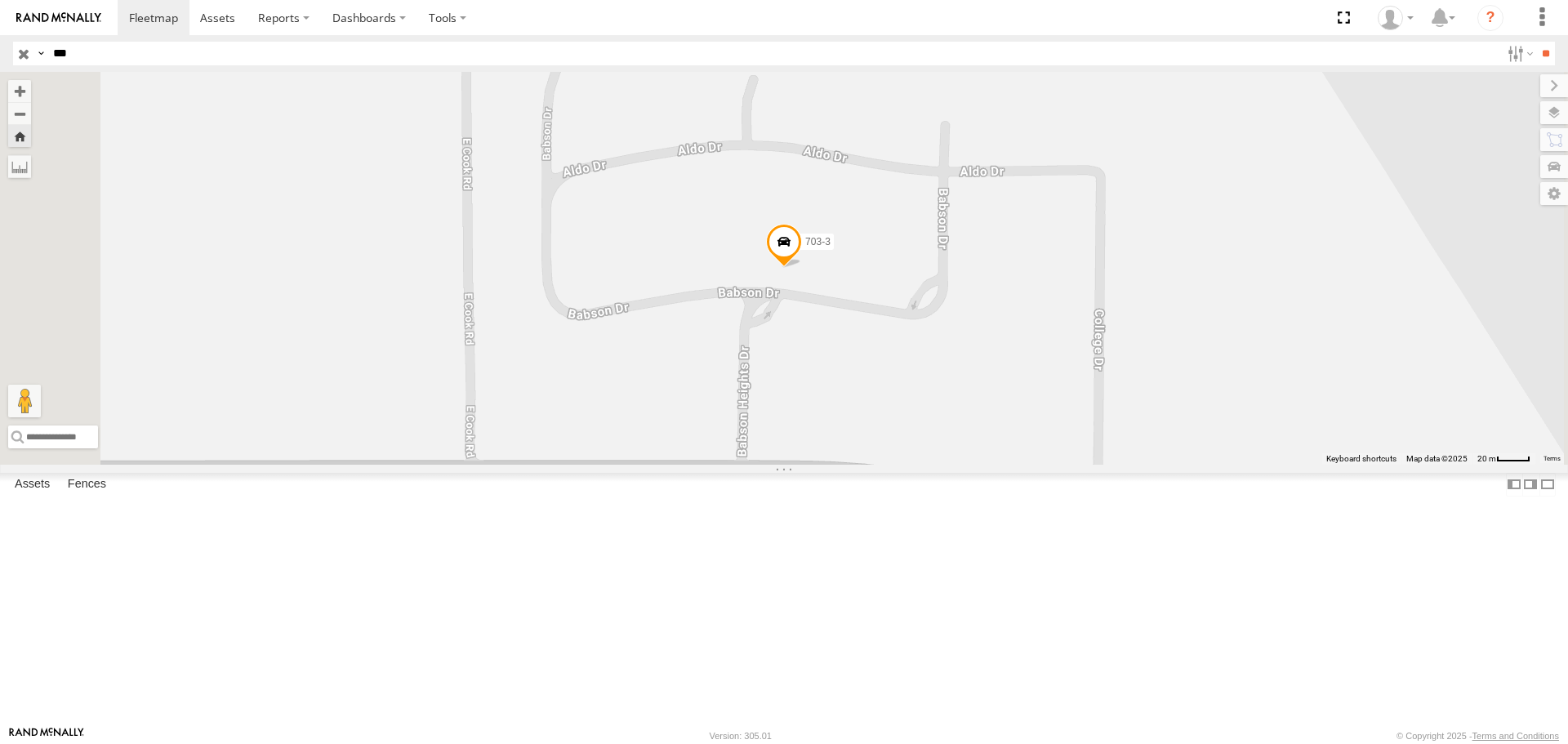
click at [802, 268] on span at bounding box center [784, 246] width 36 height 44
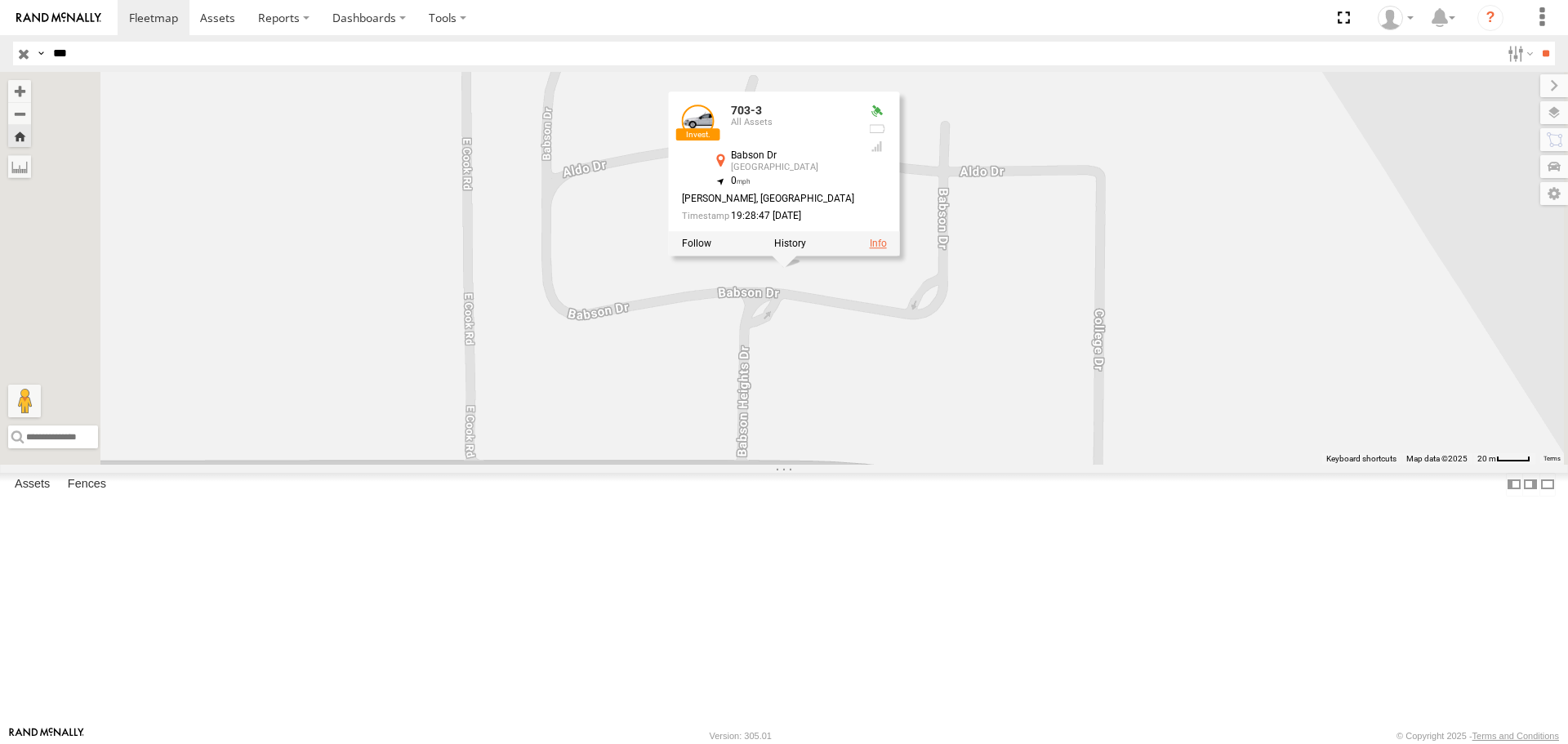
click at [887, 250] on link at bounding box center [878, 244] width 17 height 11
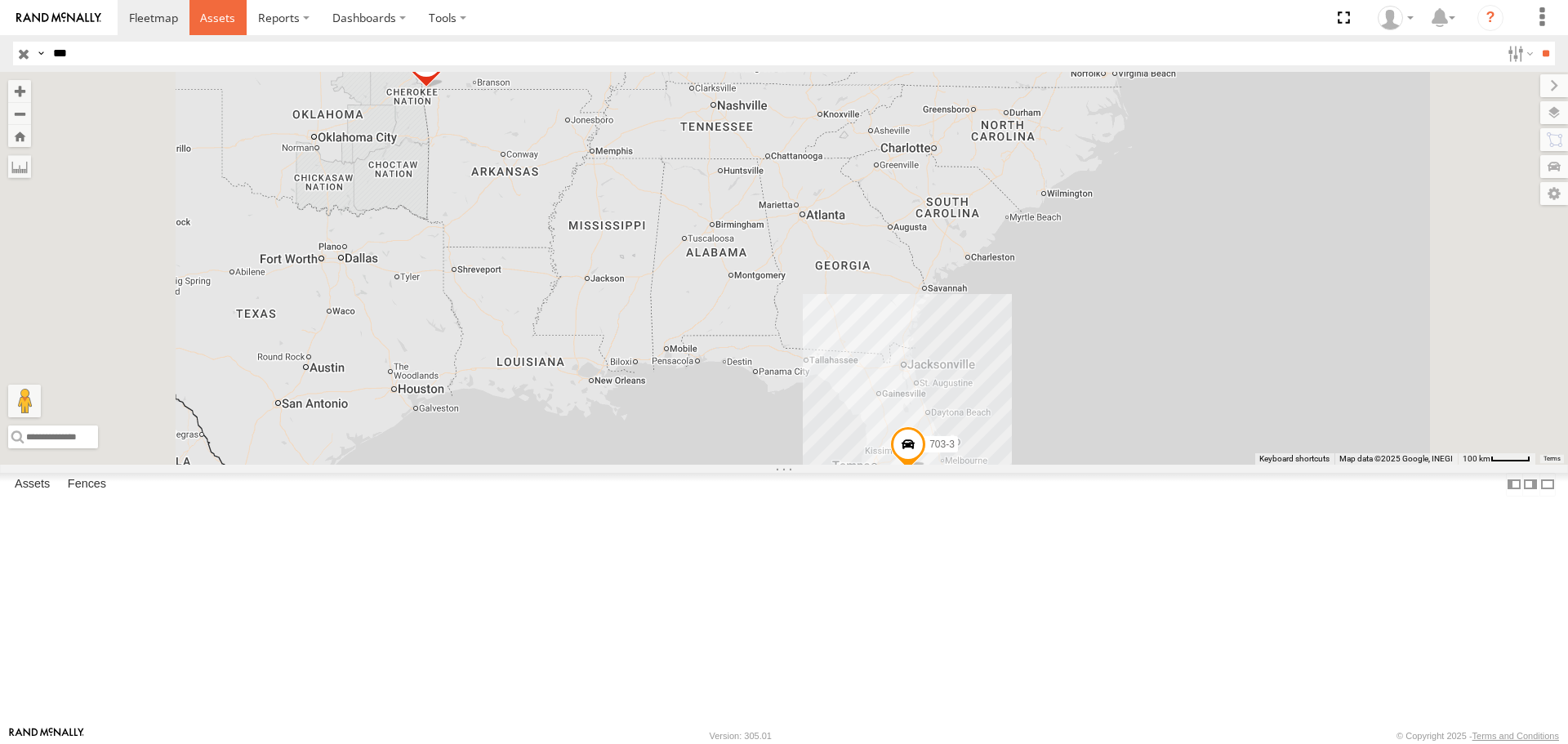
click at [223, 13] on span at bounding box center [217, 17] width 35 height 15
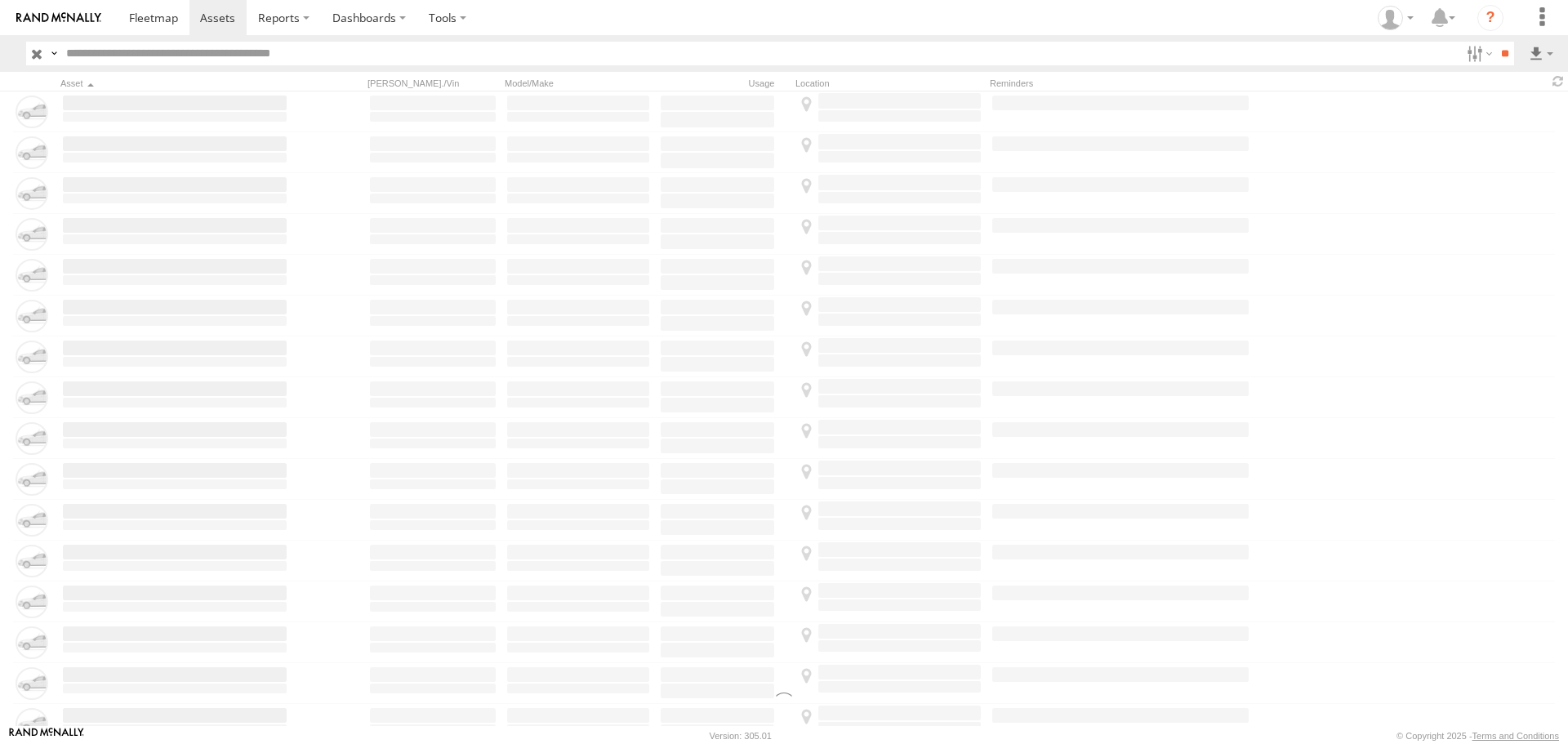
click at [174, 56] on input "text" at bounding box center [760, 53] width 1400 height 24
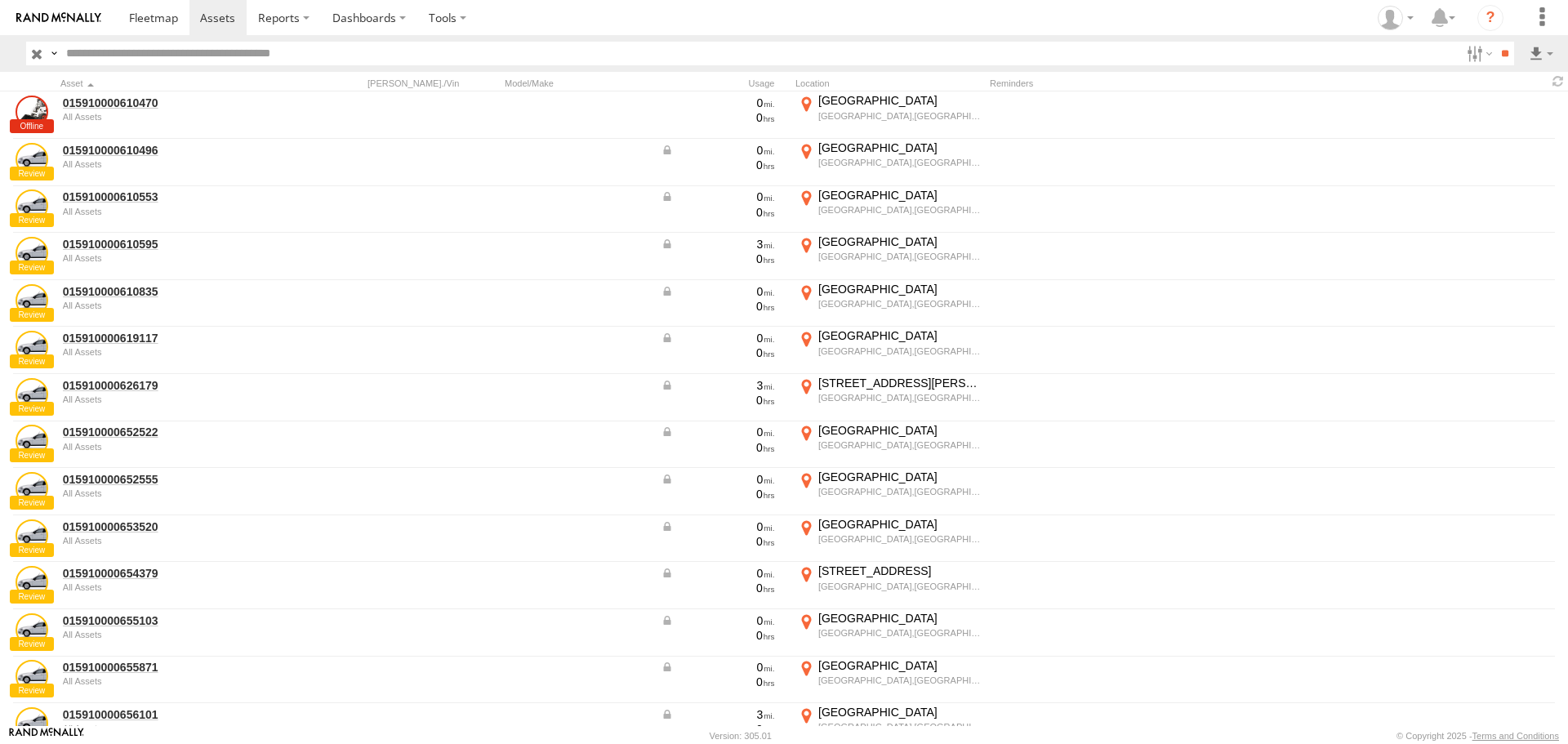
click at [115, 51] on input "text" at bounding box center [760, 53] width 1400 height 24
click at [1454, 20] on label at bounding box center [1443, 17] width 35 height 35
click at [1543, 19] on label at bounding box center [1542, 17] width 36 height 35
click at [1410, 13] on div at bounding box center [1395, 18] width 47 height 25
click at [1442, 23] on icon at bounding box center [1440, 17] width 30 height 20
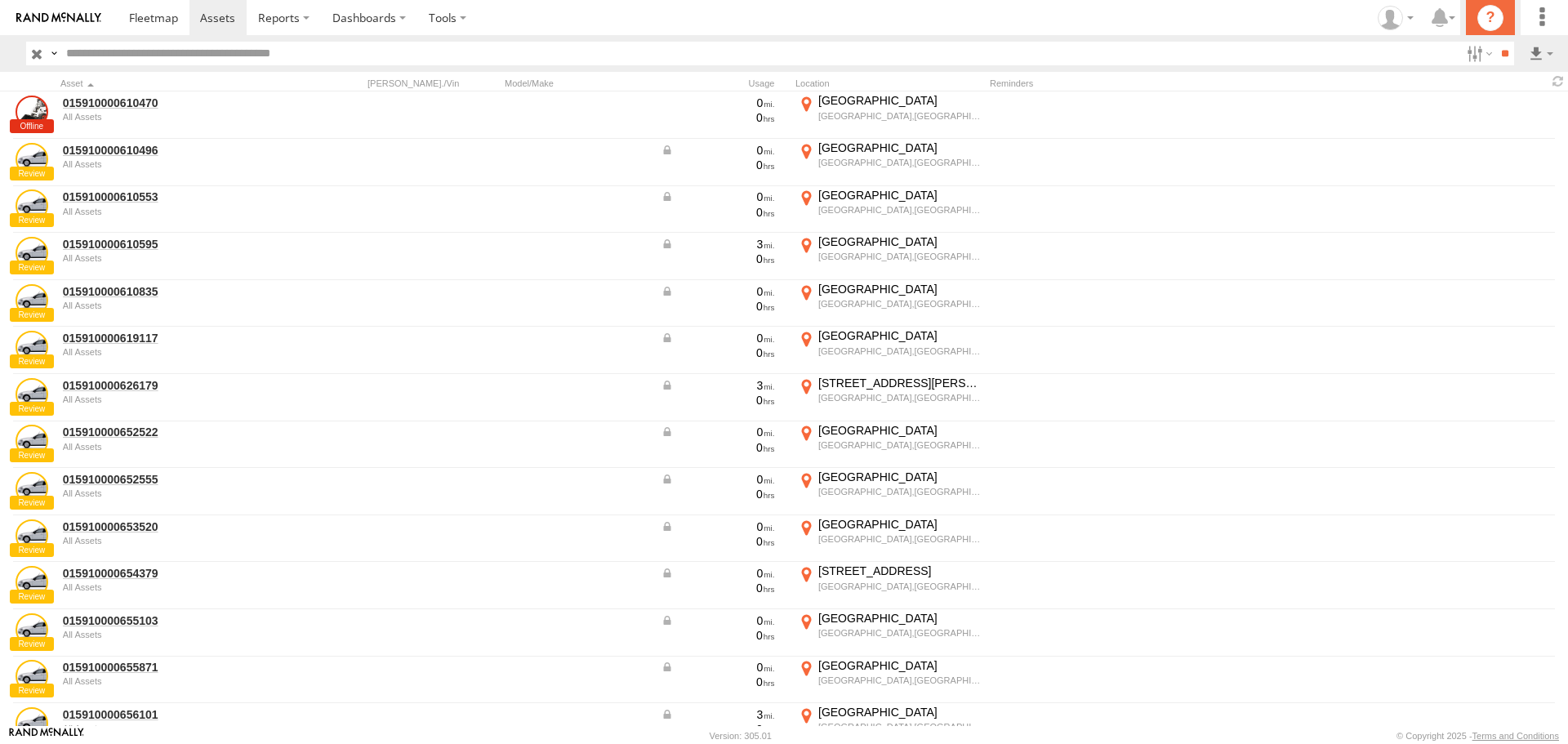
click at [1482, 23] on icon "?" at bounding box center [1489, 17] width 26 height 26
click at [93, 41] on input "text" at bounding box center [760, 53] width 1400 height 24
type input "*"
click at [97, 51] on input "***" at bounding box center [760, 53] width 1400 height 24
type input "*****"
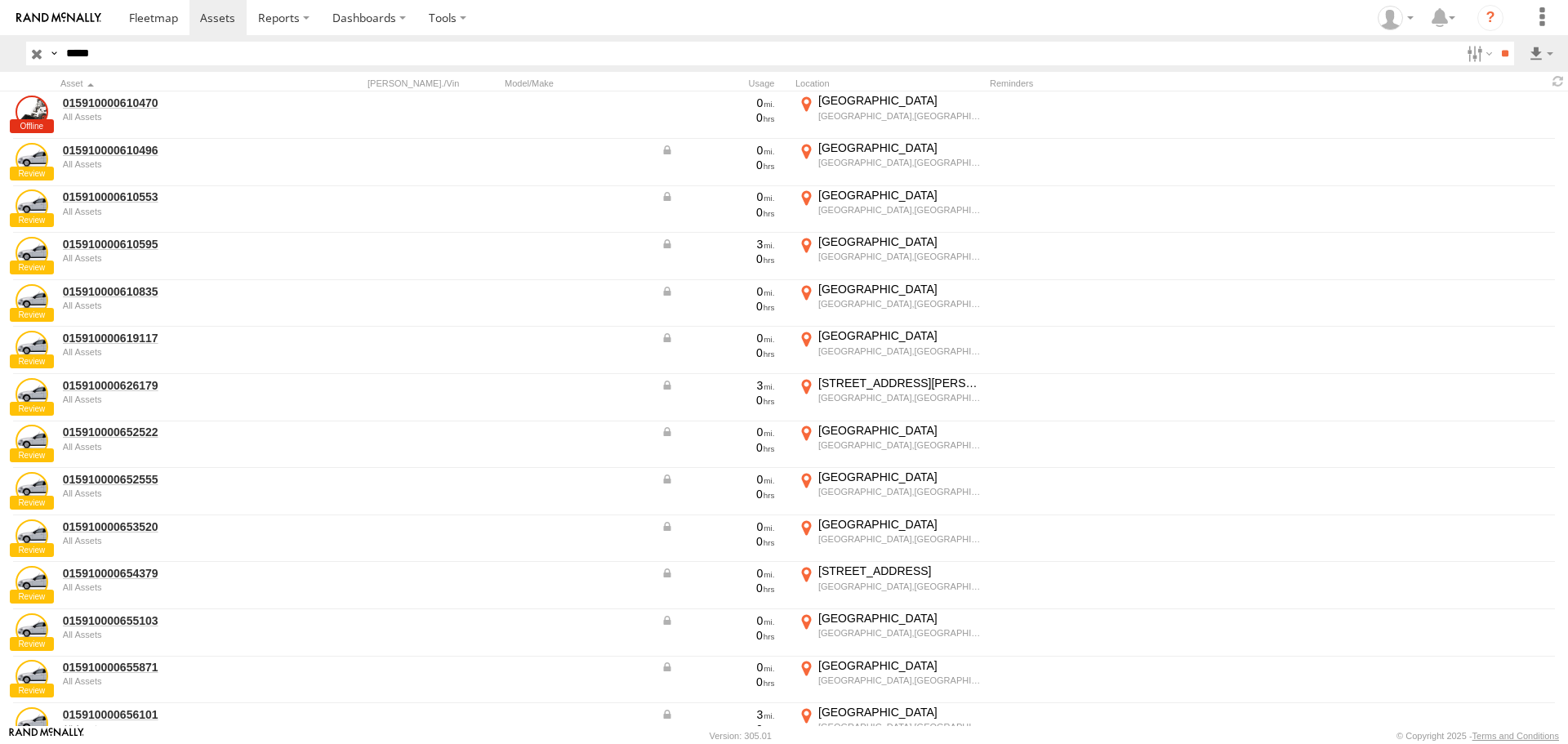
click at [1495, 41] on input "**" at bounding box center [1505, 53] width 19 height 24
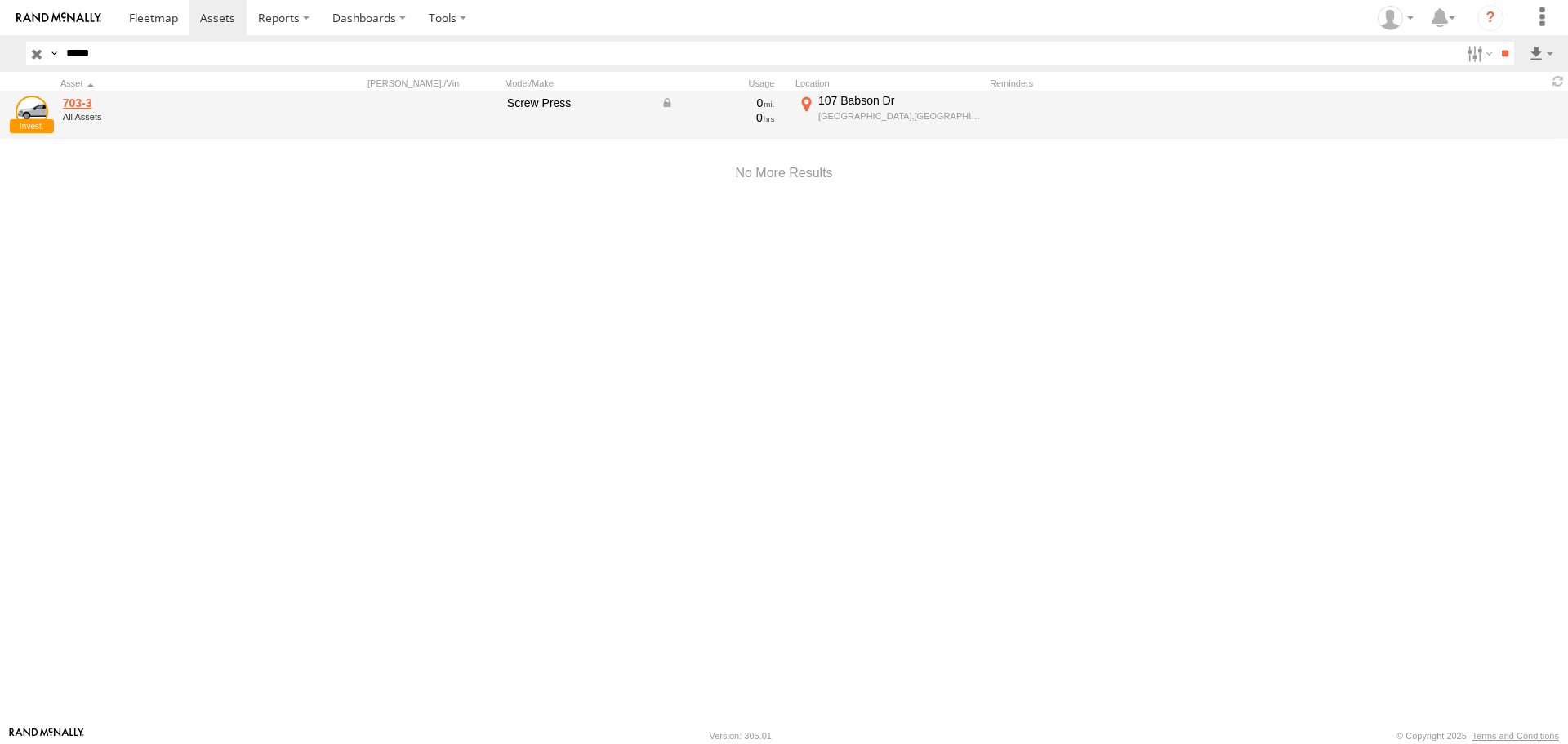
click at [76, 102] on link "703-3" at bounding box center [175, 102] width 224 height 14
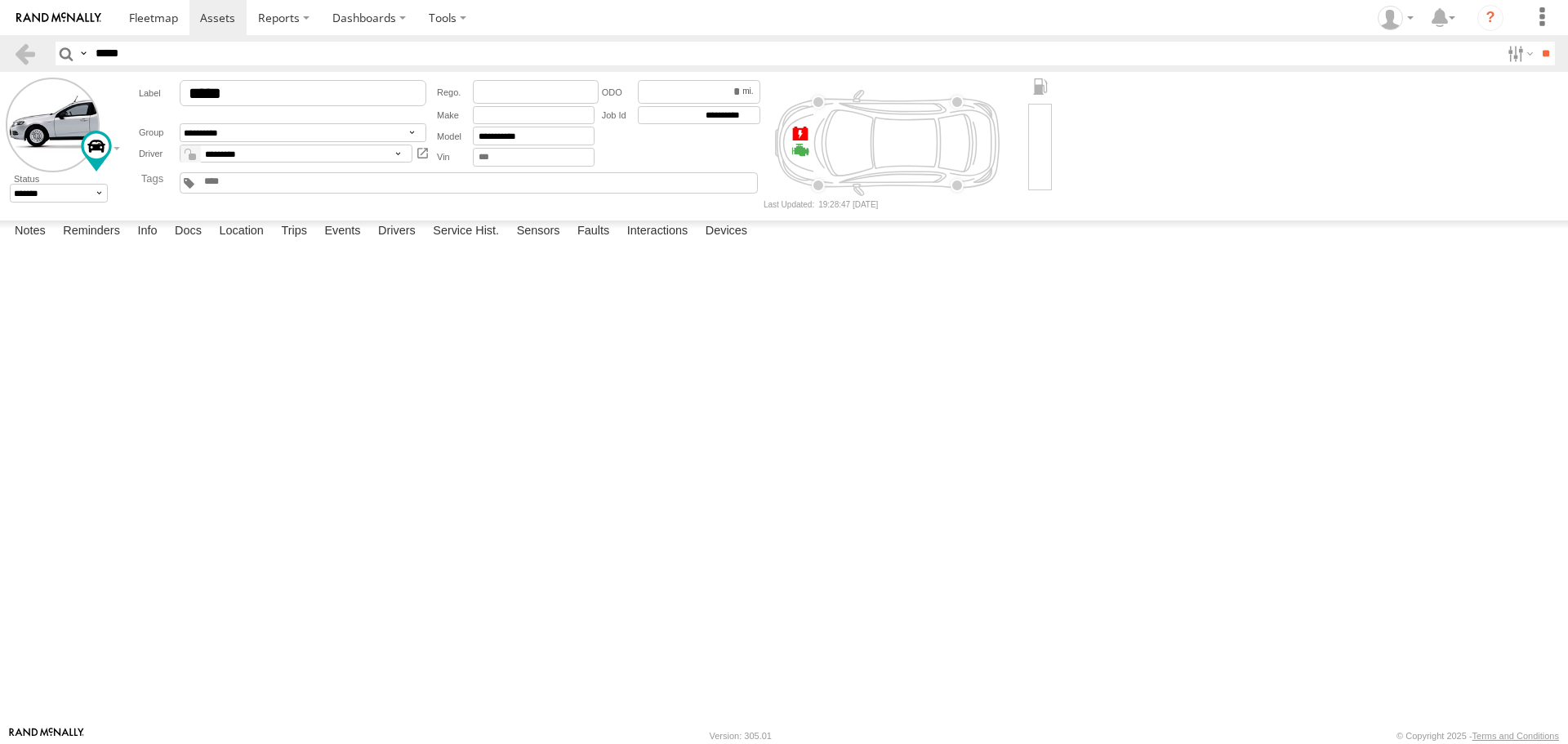
click at [0, 0] on div "Type" at bounding box center [0, 0] width 0 height 0
click at [0, 0] on div "Note" at bounding box center [0, 0] width 0 height 0
click at [0, 0] on form "New Note Save" at bounding box center [0, 0] width 0 height 0
click at [0, 0] on div "Date/Time" at bounding box center [0, 0] width 0 height 0
click at [29, 51] on link at bounding box center [25, 53] width 24 height 24
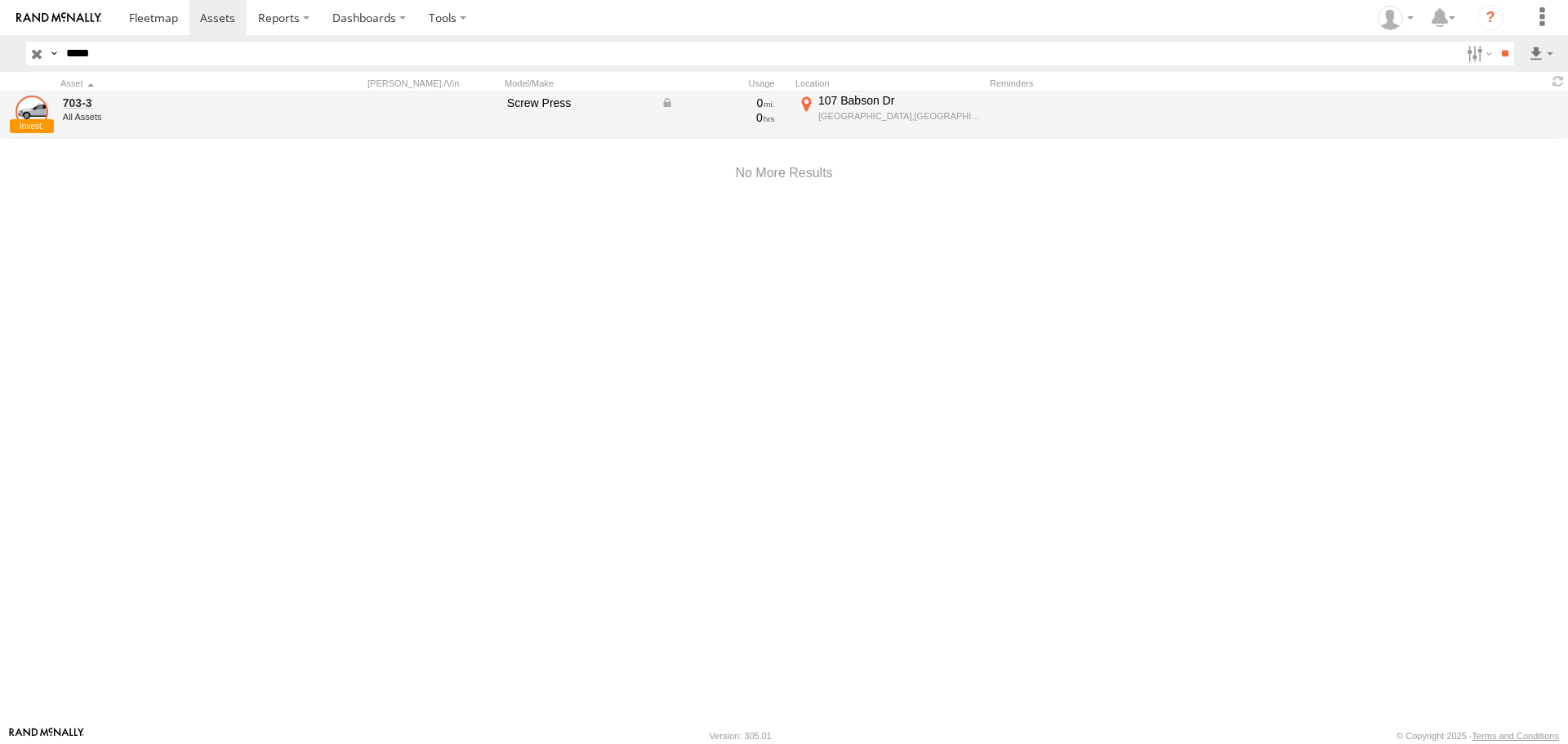
click at [20, 127] on link at bounding box center [32, 112] width 33 height 33
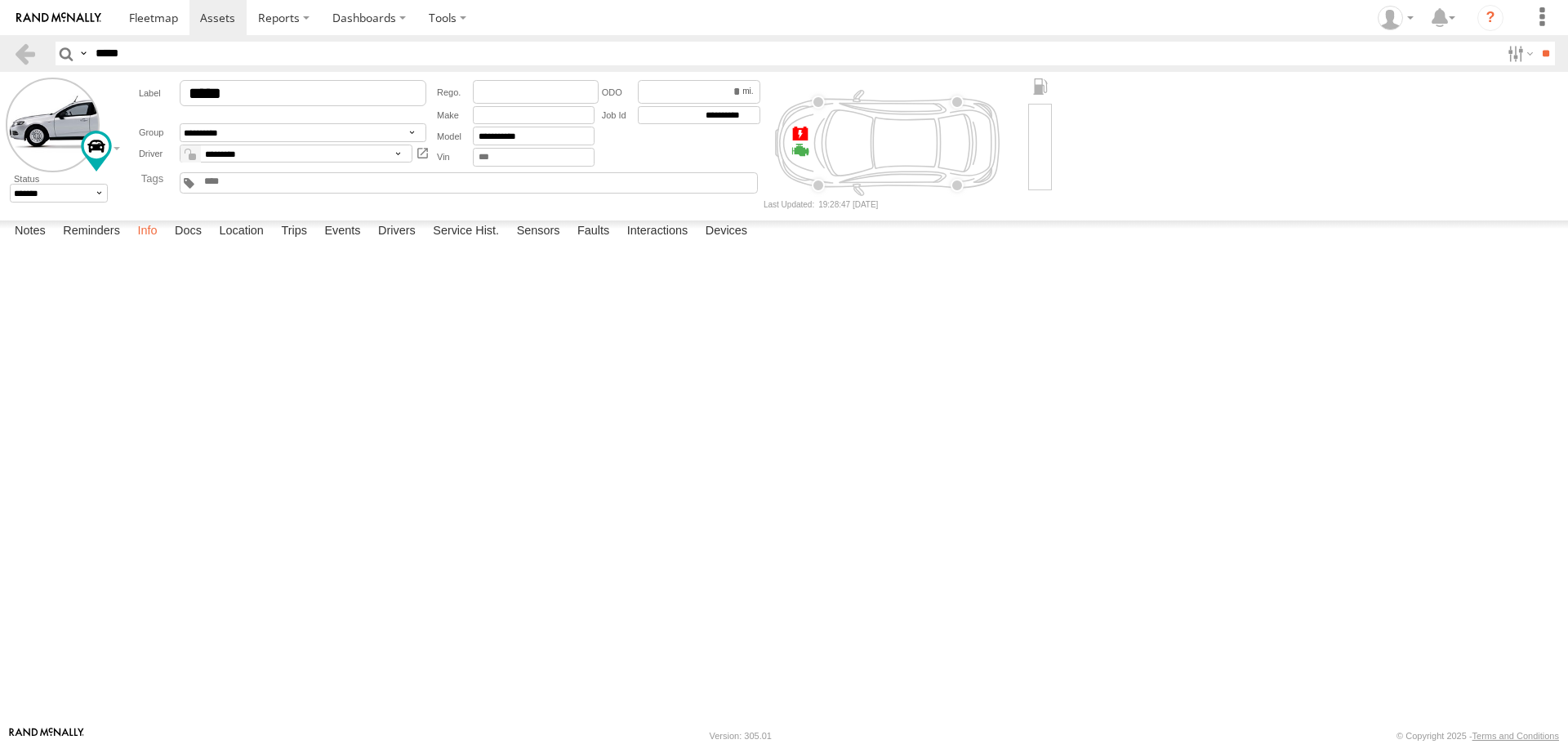
click at [152, 243] on label "Info" at bounding box center [148, 232] width 36 height 23
click at [466, 243] on label "Service Hist." at bounding box center [466, 232] width 82 height 23
click at [728, 243] on label "Devices" at bounding box center [726, 232] width 58 height 23
drag, startPoint x: 159, startPoint y: 286, endPoint x: 62, endPoint y: 286, distance: 97.0
click at [0, 0] on div "015910000655517 Revinu" at bounding box center [0, 0] width 0 height 0
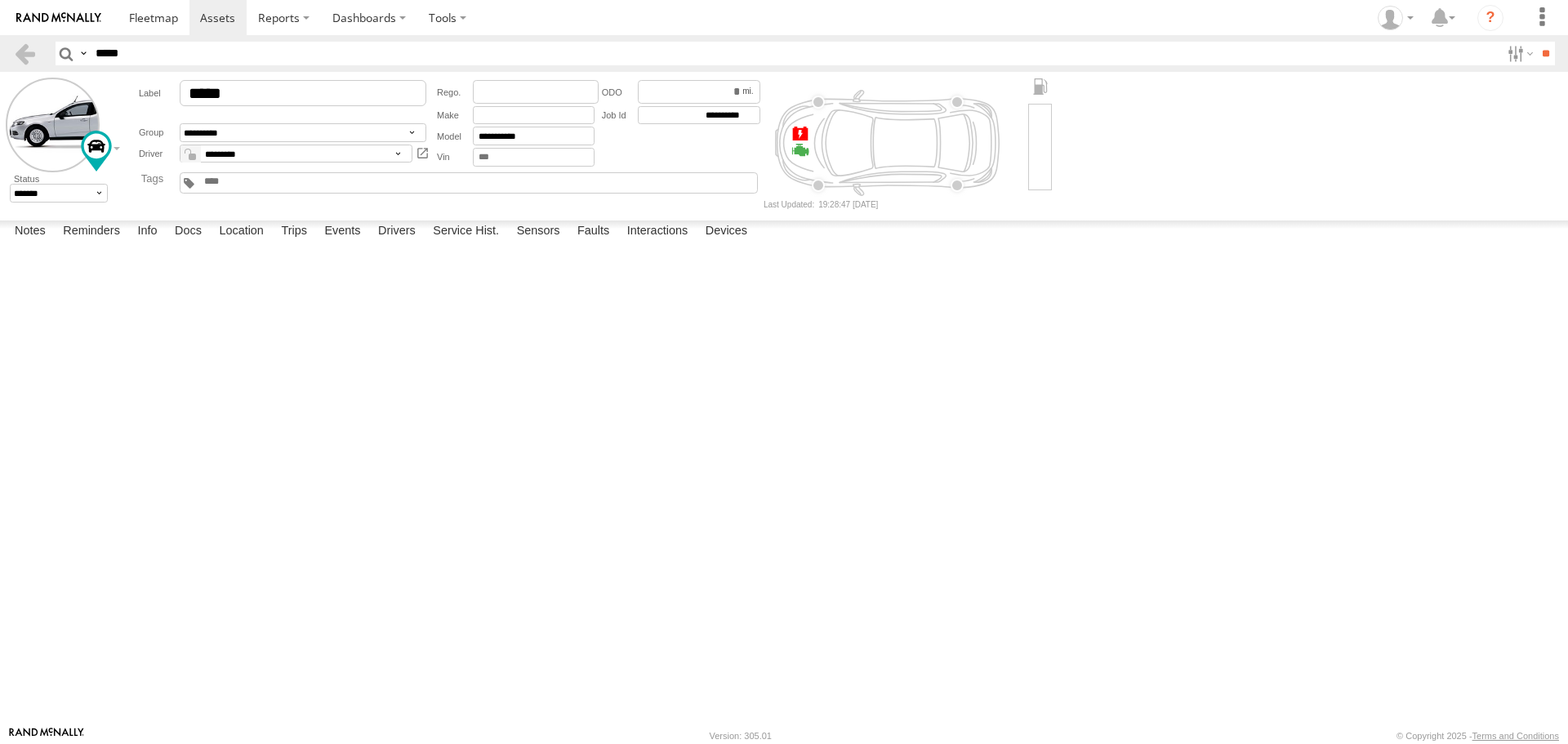
copy div "015910000655517"
click at [0, 0] on div "Investigate" at bounding box center [0, 0] width 0 height 0
click at [527, 243] on label "Sensors" at bounding box center [538, 232] width 59 height 23
click at [590, 243] on label "Faults" at bounding box center [593, 232] width 48 height 23
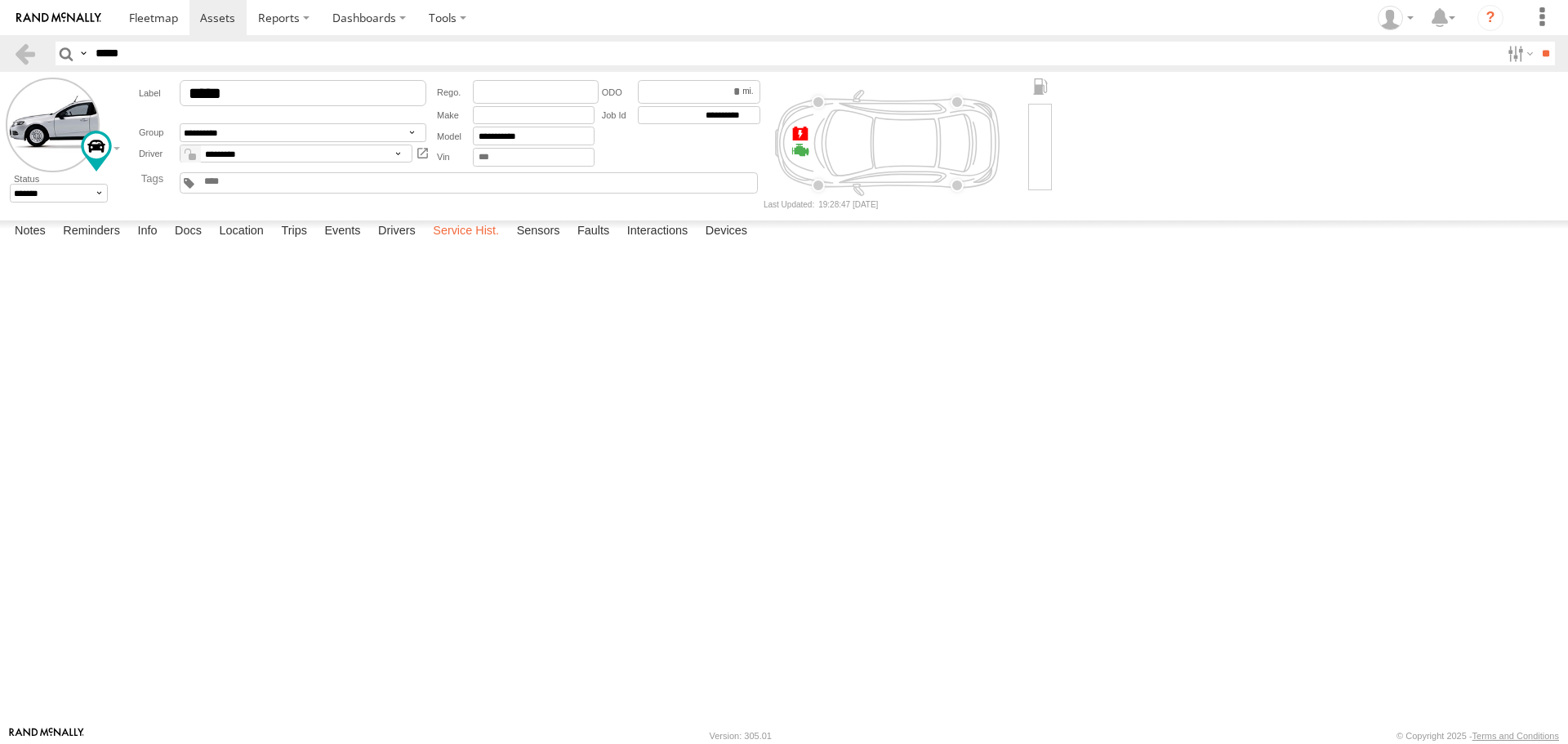
click at [459, 243] on label "Service Hist." at bounding box center [466, 232] width 82 height 23
click at [386, 243] on label "Drivers" at bounding box center [397, 232] width 54 height 23
click at [332, 243] on label "Events" at bounding box center [342, 232] width 53 height 23
click at [291, 243] on label "Trips" at bounding box center [294, 232] width 42 height 23
click at [239, 243] on label "Location" at bounding box center [241, 232] width 61 height 23
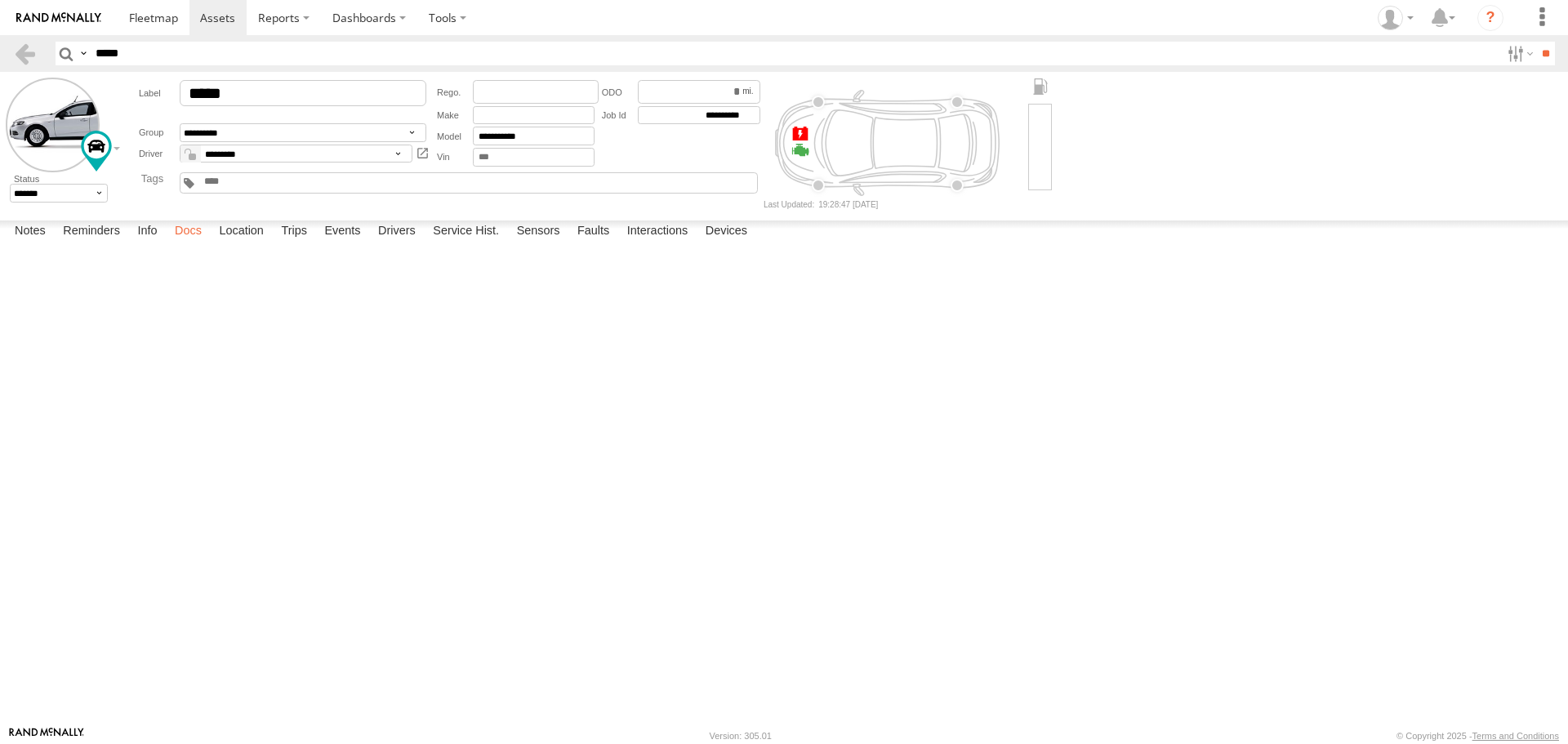
click at [188, 243] on label "Docs" at bounding box center [188, 232] width 43 height 23
click at [147, 243] on label "Info" at bounding box center [148, 232] width 36 height 23
click at [91, 243] on label "Reminders" at bounding box center [91, 232] width 74 height 23
click at [39, 243] on label "Notes" at bounding box center [30, 232] width 47 height 23
click at [0, 0] on textarea at bounding box center [0, 0] width 0 height 0
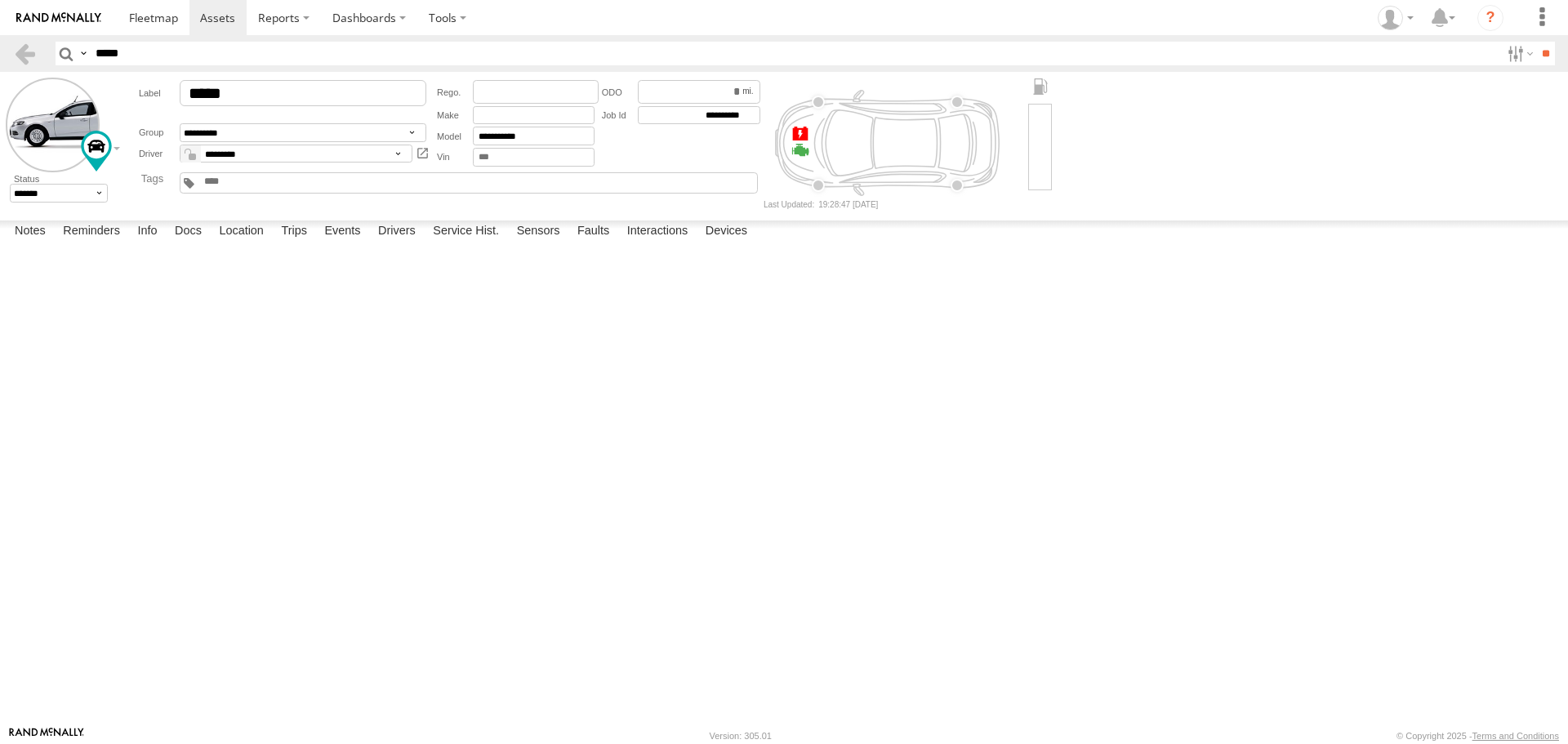
paste textarea "**********"
type textarea "**********"
click at [0, 0] on button "Save" at bounding box center [0, 0] width 0 height 0
click at [42, 15] on img at bounding box center [58, 18] width 85 height 11
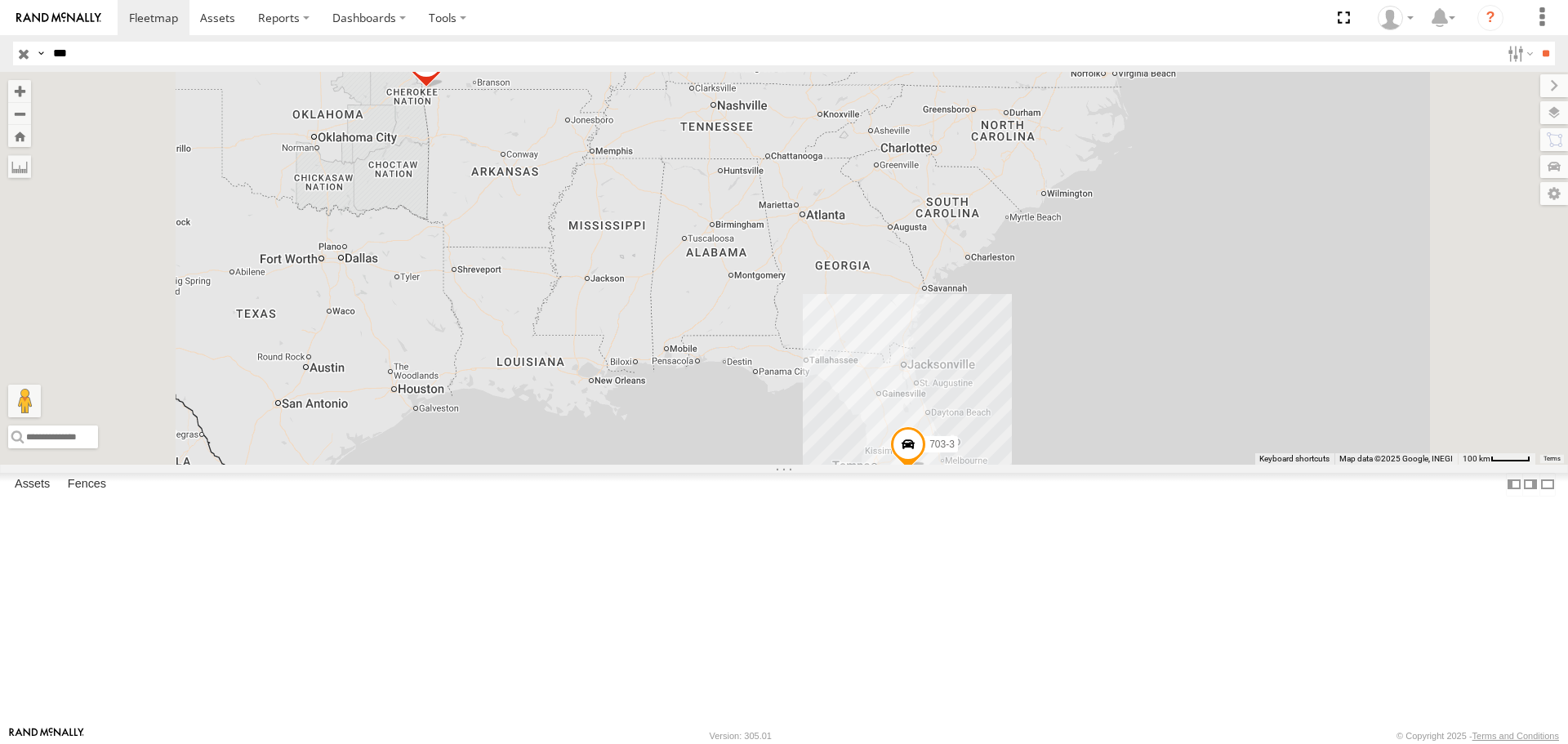
click at [1391, 331] on div "703-2 703-1 703-3 TRL FL 171" at bounding box center [784, 267] width 1568 height 392
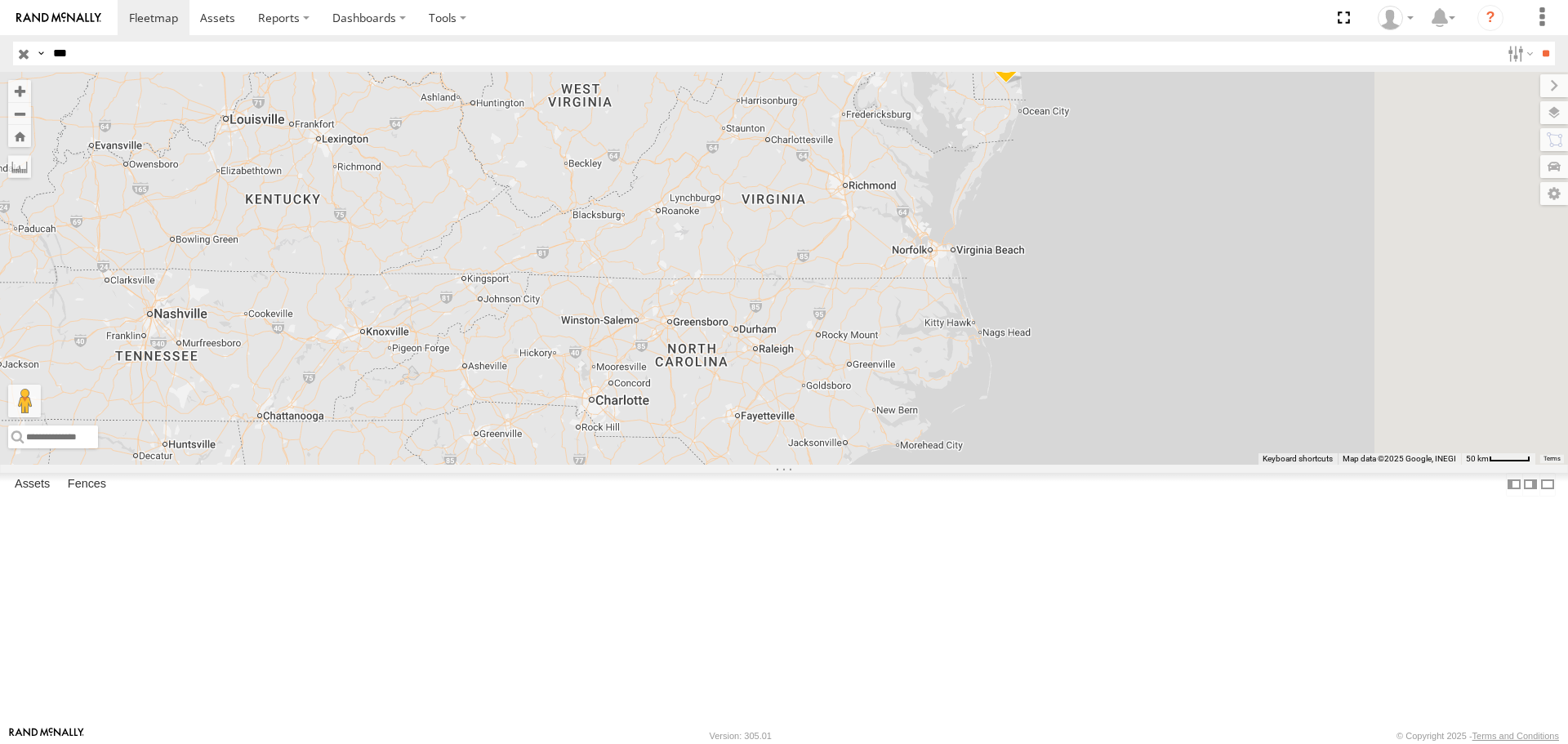
drag, startPoint x: 1336, startPoint y: 304, endPoint x: 1231, endPoint y: 641, distance: 353.0
click at [1231, 463] on div "703-2 703-1 703-3 TRL FL 171" at bounding box center [784, 267] width 1568 height 392
click at [1024, 84] on span at bounding box center [1006, 62] width 36 height 44
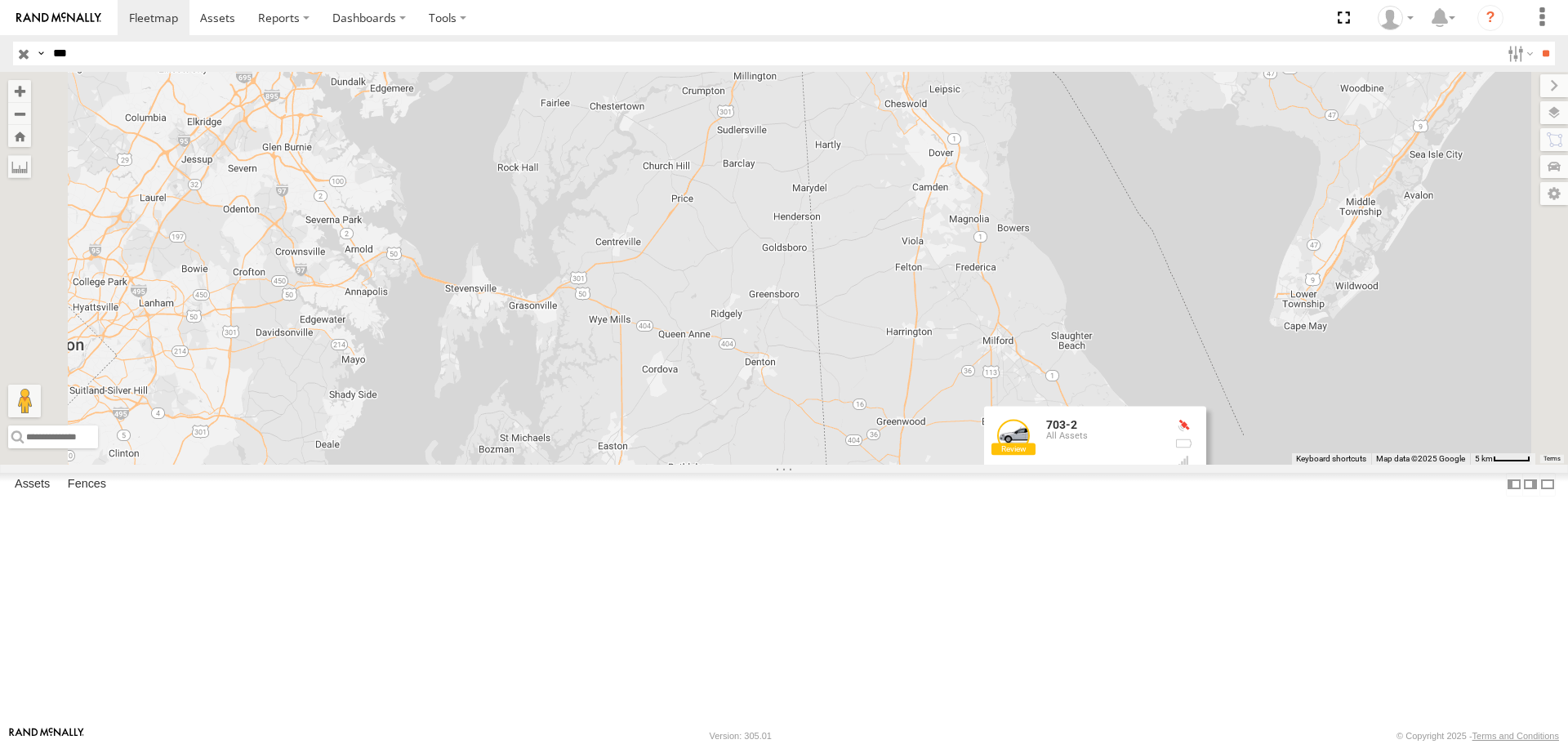
drag, startPoint x: 1386, startPoint y: 371, endPoint x: 1506, endPoint y: 610, distance: 267.4
click at [1506, 463] on div "703-2 703-1 703-3 TRL FL 171 703-2 All Assets 38.61787 , -75.26423 0 14:09:29 […" at bounding box center [784, 267] width 1568 height 392
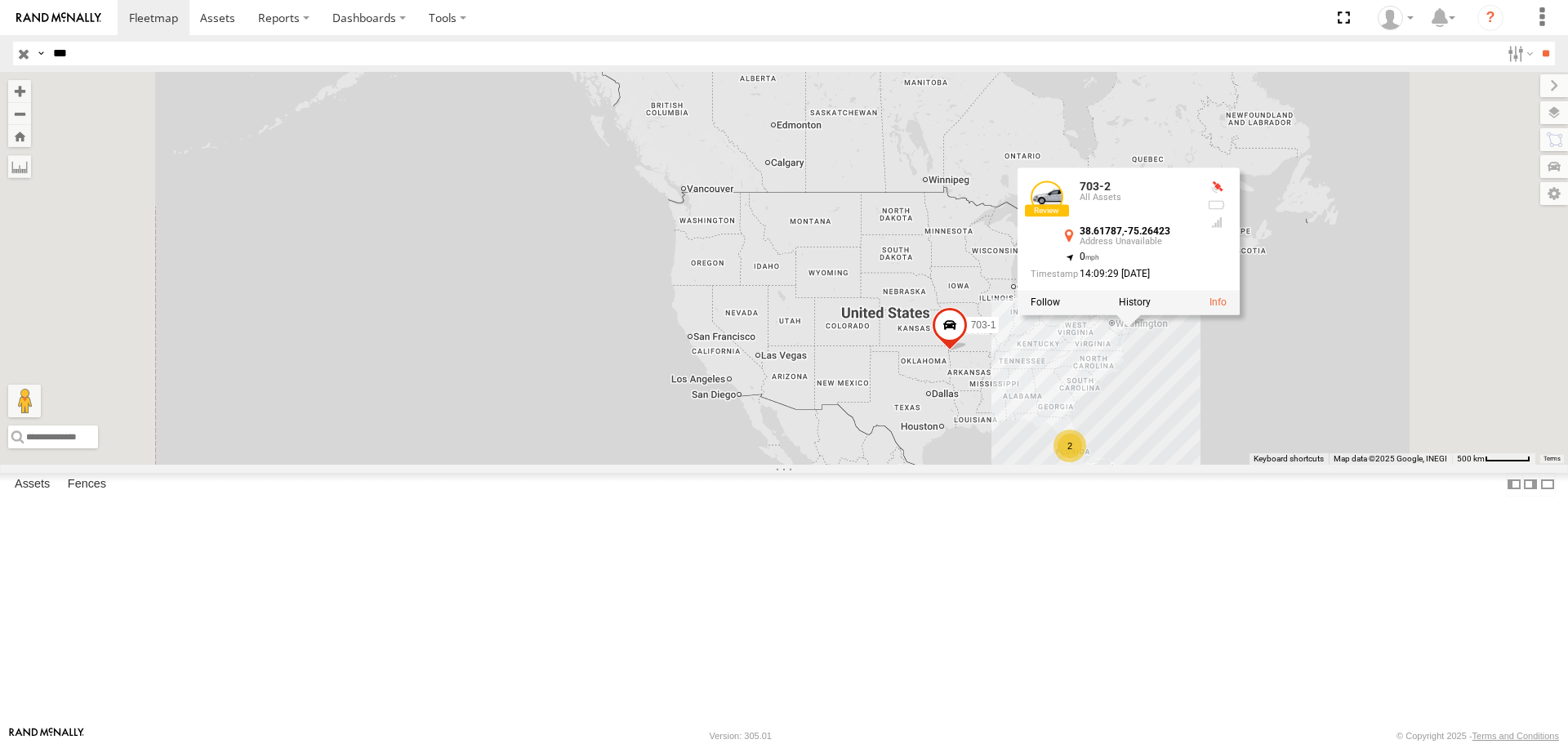
click at [1416, 463] on div "703-2 703-1 703-2 All Assets 38.61787 , -75.26423 0 14:09:29 [DATE] 2" at bounding box center [784, 267] width 1568 height 392
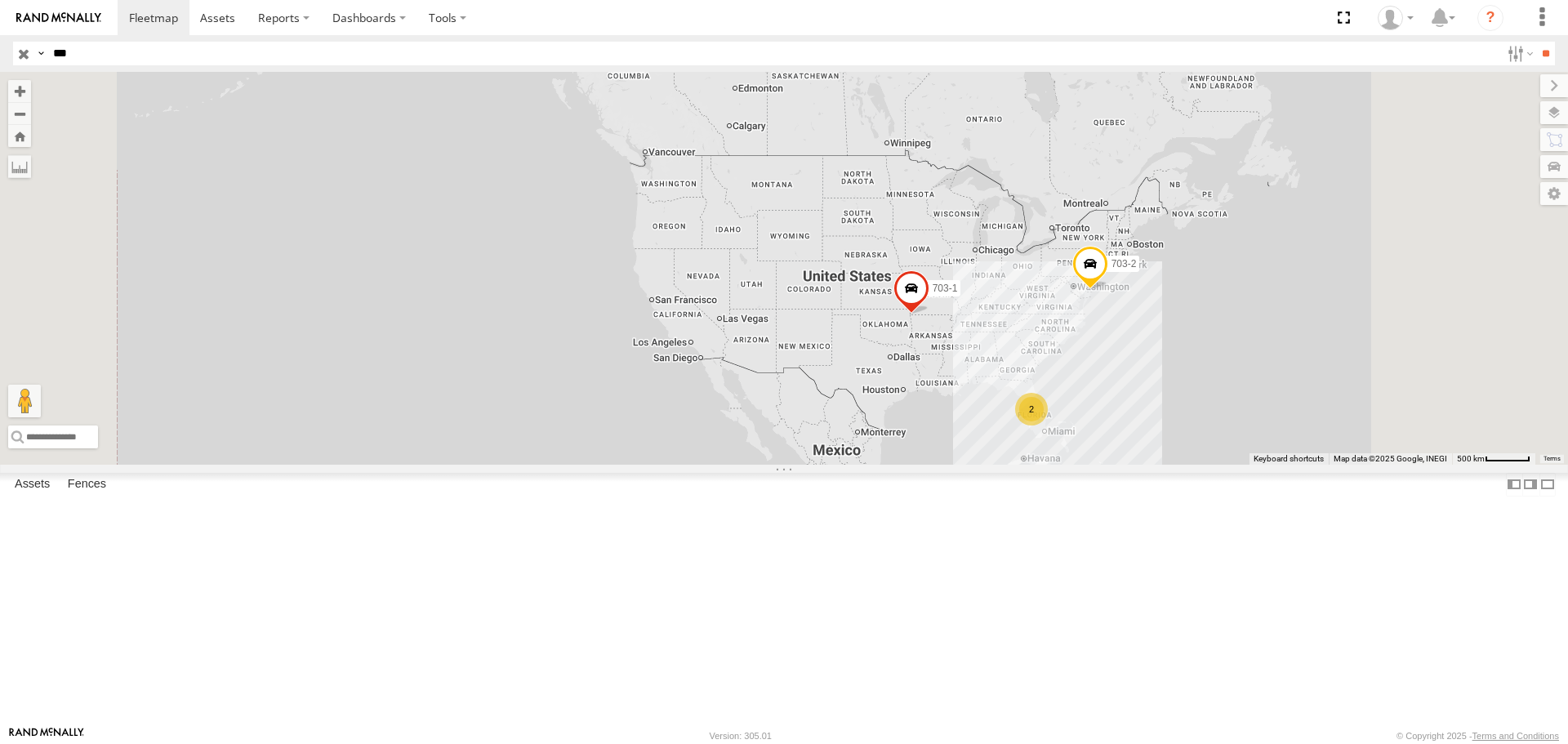
drag, startPoint x: 1391, startPoint y: 493, endPoint x: 1335, endPoint y: 442, distance: 75.7
click at [1335, 442] on div "703-2 703-1 2" at bounding box center [784, 267] width 1568 height 392
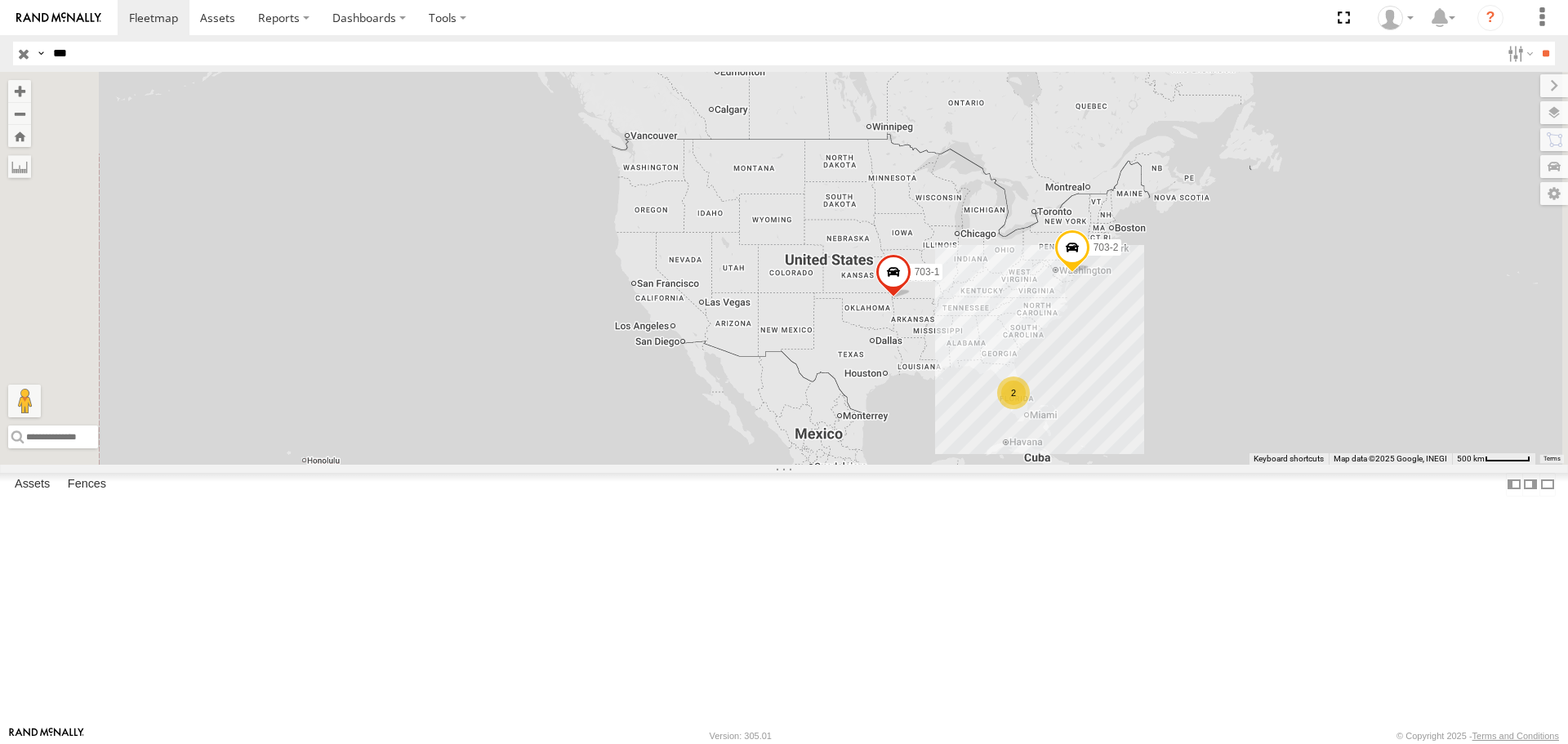
click at [911, 299] on span at bounding box center [894, 277] width 36 height 44
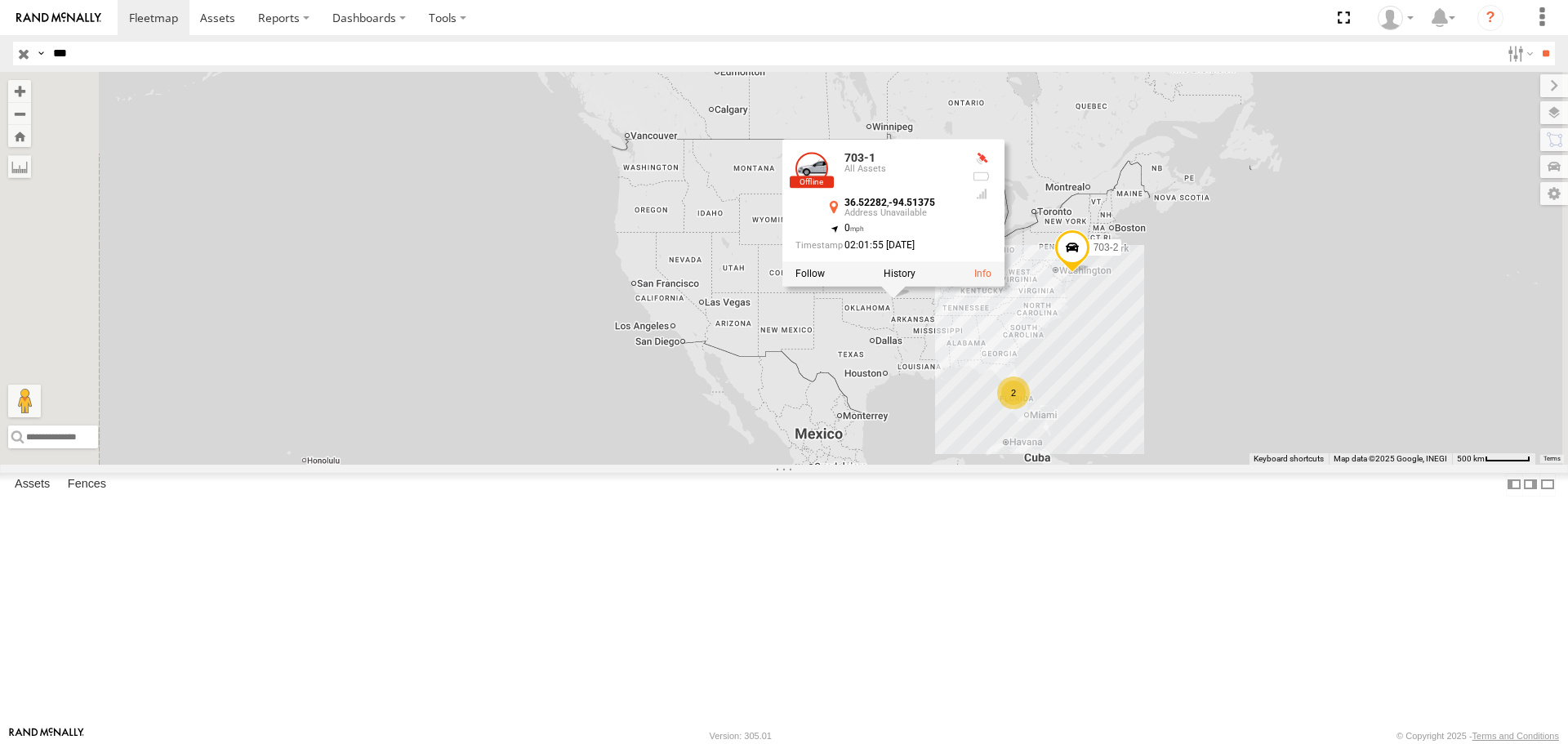
click at [1370, 463] on div "703-2 703-1 2 703-1 All Assets 36.52282 , -94.51375 0 02:01:55 [DATE]" at bounding box center [784, 267] width 1568 height 392
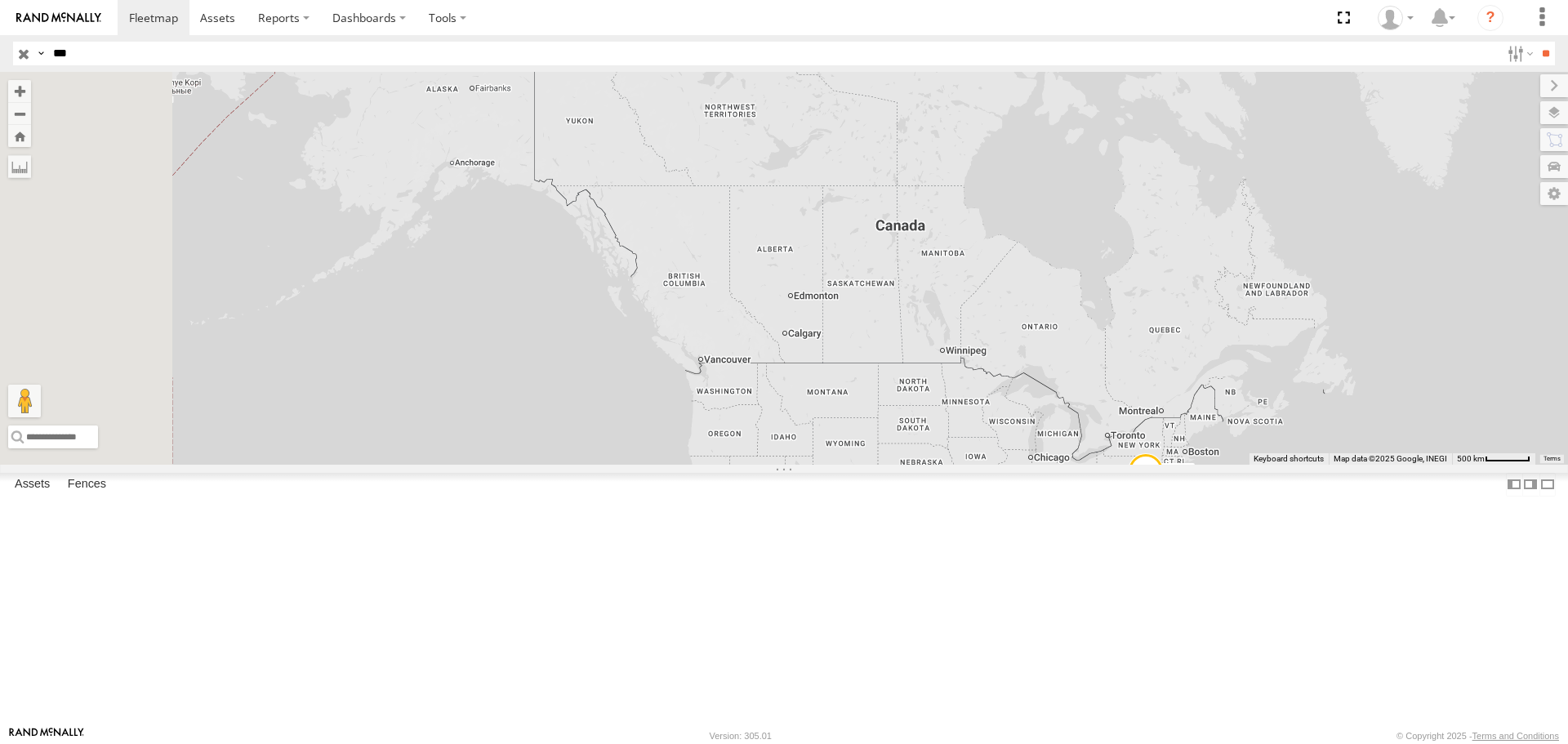
drag, startPoint x: 962, startPoint y: 202, endPoint x: 1040, endPoint y: 435, distance: 245.7
click at [1040, 435] on div "703-2 703-1 2" at bounding box center [784, 267] width 1568 height 392
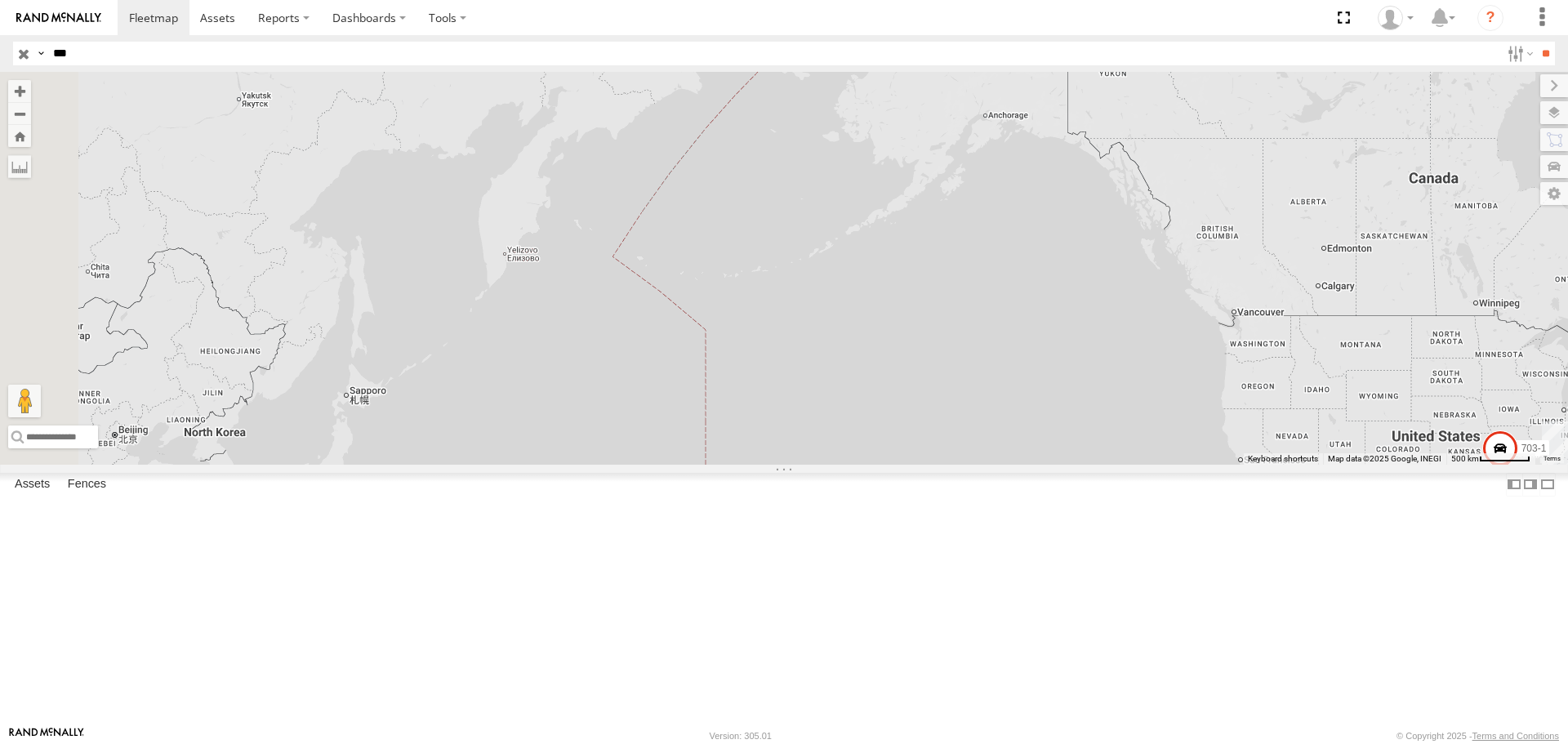
drag, startPoint x: 602, startPoint y: 186, endPoint x: 1104, endPoint y: 156, distance: 502.9
click at [1128, 144] on div "703-2 703-1 2" at bounding box center [784, 267] width 1568 height 392
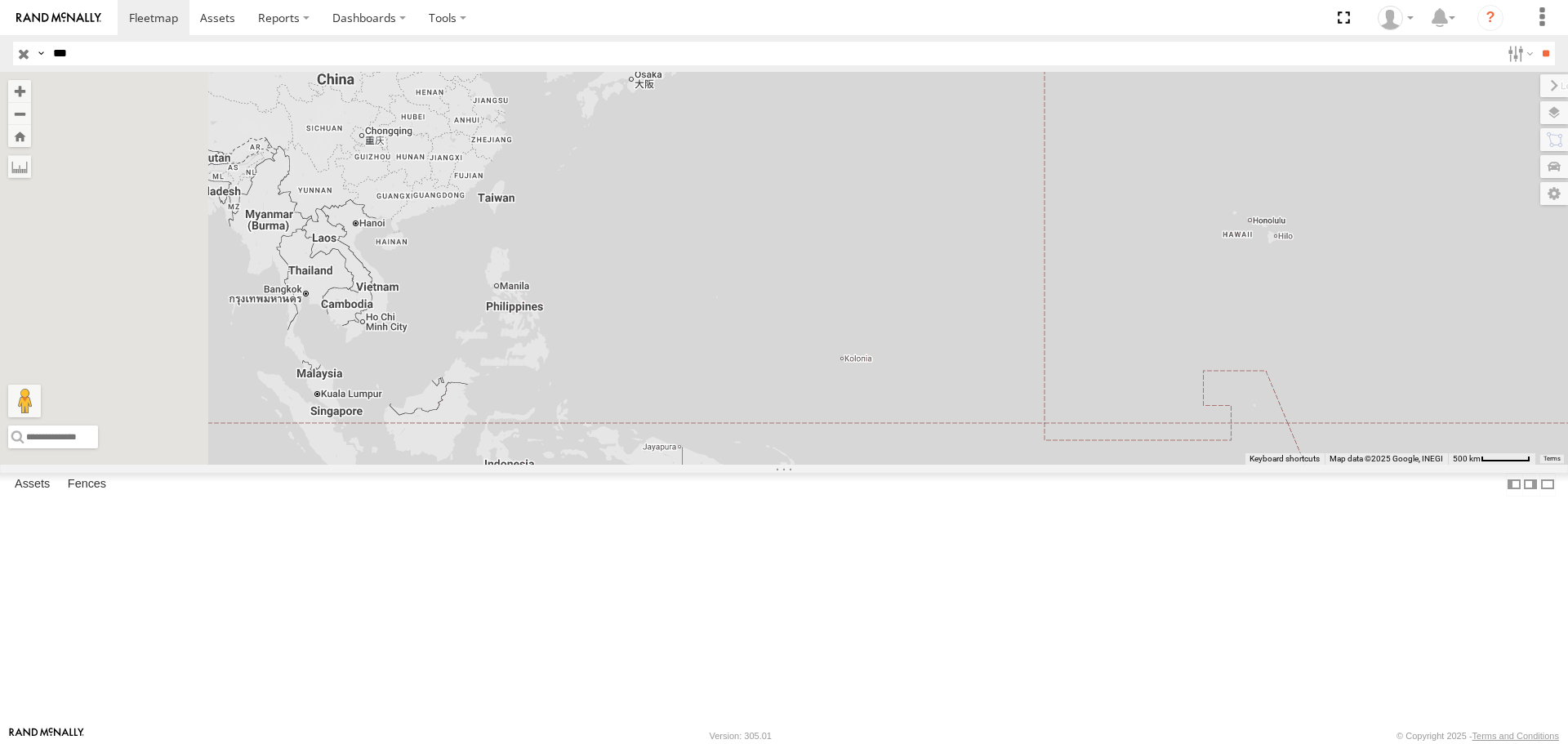
drag, startPoint x: 623, startPoint y: 513, endPoint x: 979, endPoint y: 78, distance: 562.1
click at [979, 78] on div "703-2 703-1 2" at bounding box center [784, 267] width 1568 height 392
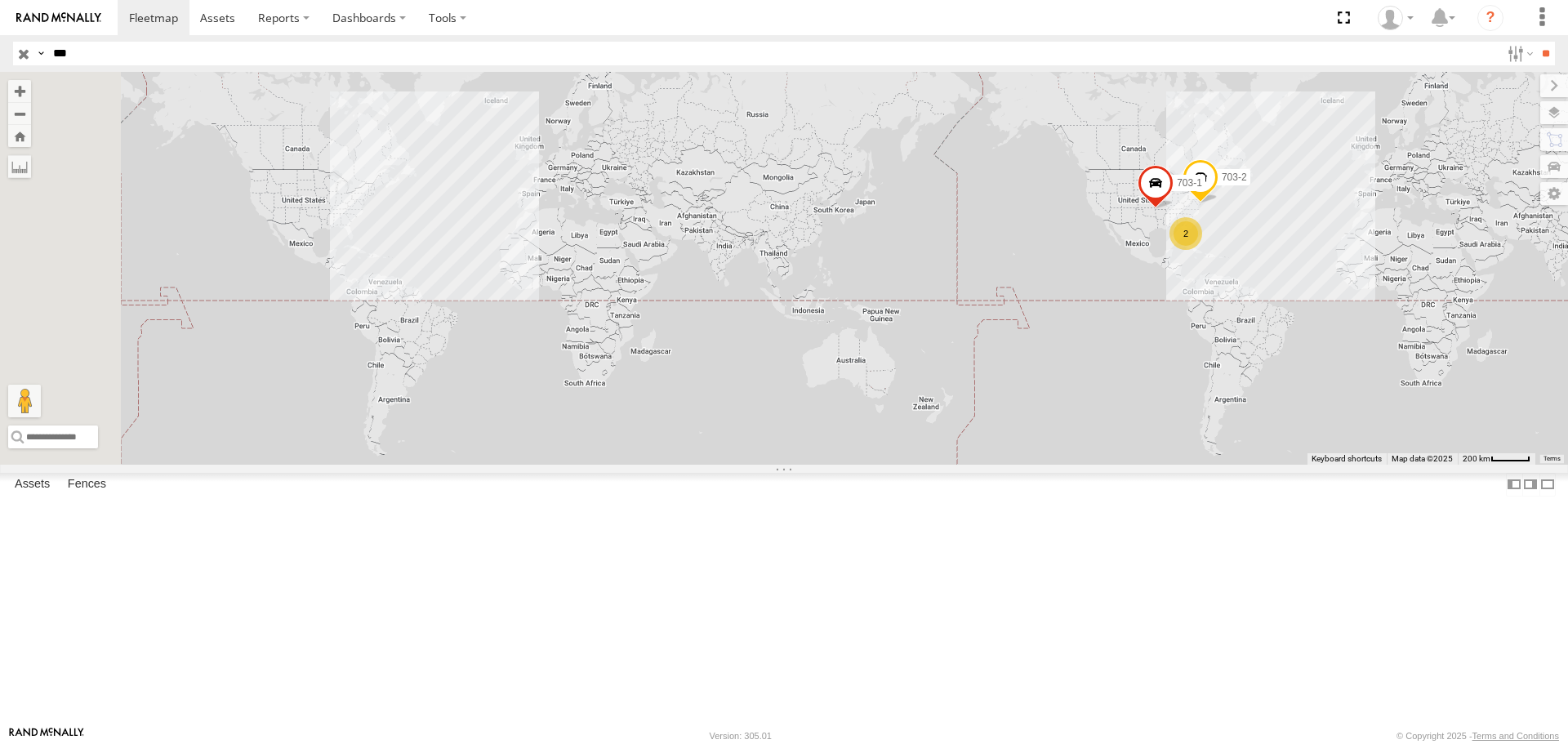
drag, startPoint x: 1080, startPoint y: 252, endPoint x: 1133, endPoint y: 341, distance: 103.6
click at [1133, 341] on div "703-2 703-1 2" at bounding box center [784, 267] width 1568 height 392
drag, startPoint x: 930, startPoint y: 343, endPoint x: 920, endPoint y: 354, distance: 14.9
click at [920, 354] on div "703-2 703-1 2" at bounding box center [784, 267] width 1568 height 392
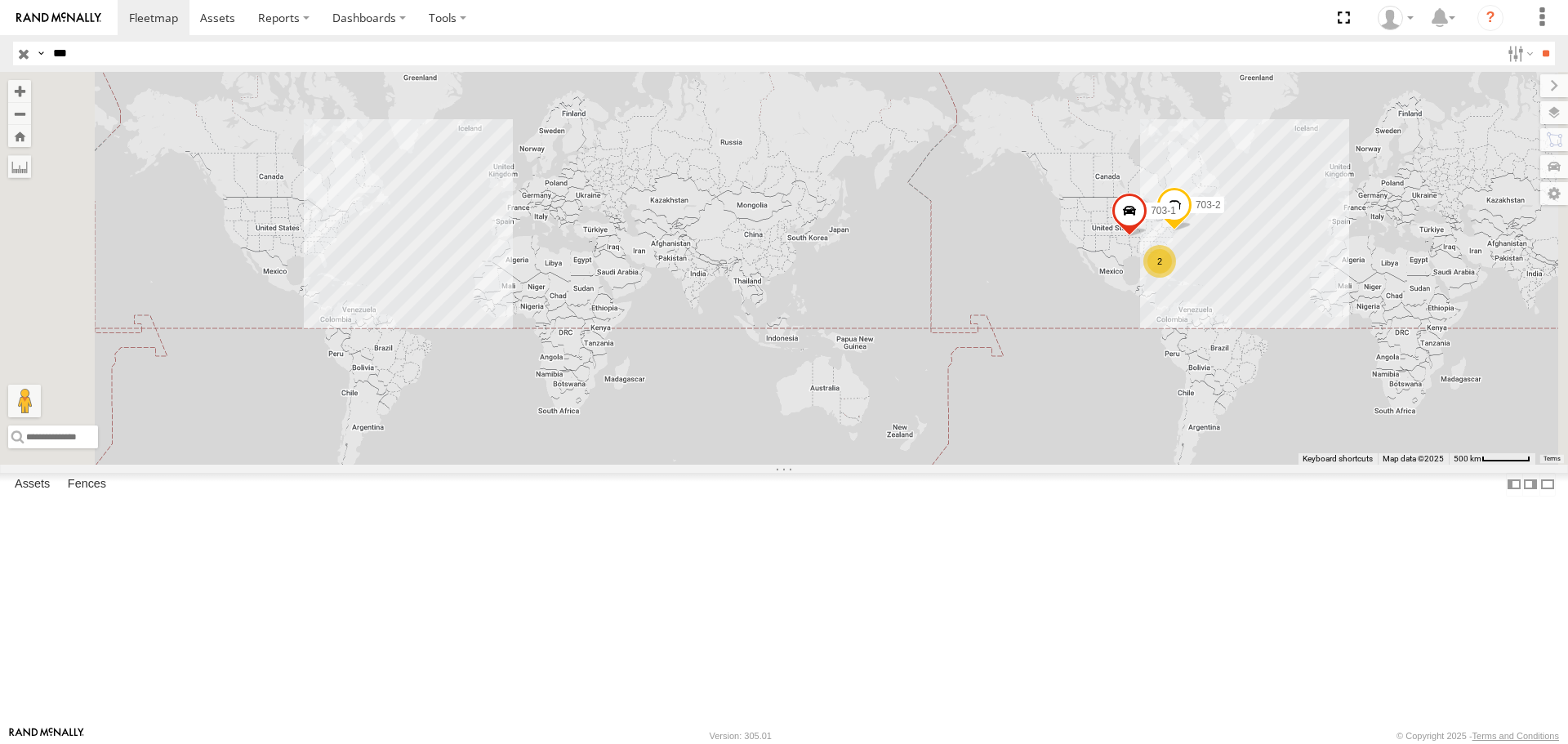
drag, startPoint x: 862, startPoint y: 456, endPoint x: 843, endPoint y: 478, distance: 29.1
click at [843, 463] on div "703-2 703-1 2" at bounding box center [784, 267] width 1568 height 392
